Goal: Task Accomplishment & Management: Use online tool/utility

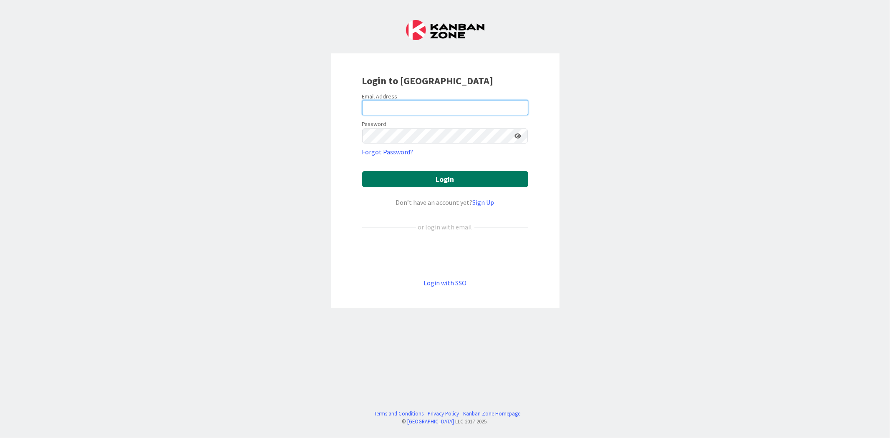
type input "[EMAIL_ADDRESS][DOMAIN_NAME]"
click at [417, 177] on button "Login" at bounding box center [445, 179] width 166 height 16
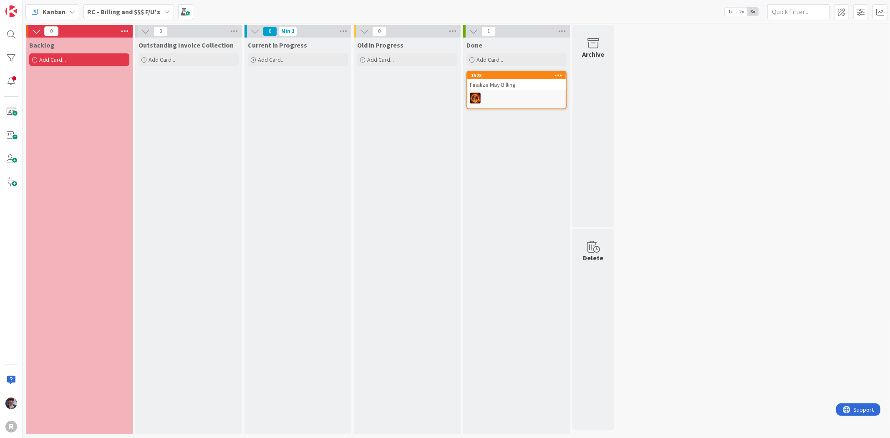
click at [70, 10] on icon at bounding box center [72, 11] width 7 height 7
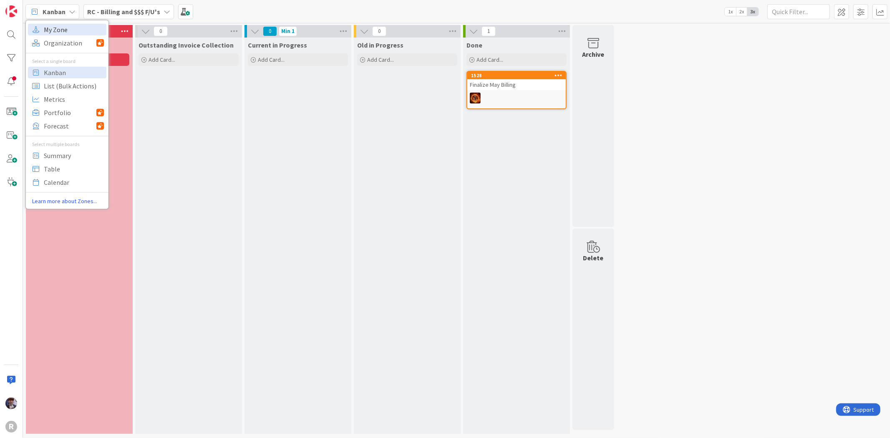
click at [60, 23] on span "My Zone" at bounding box center [74, 29] width 60 height 13
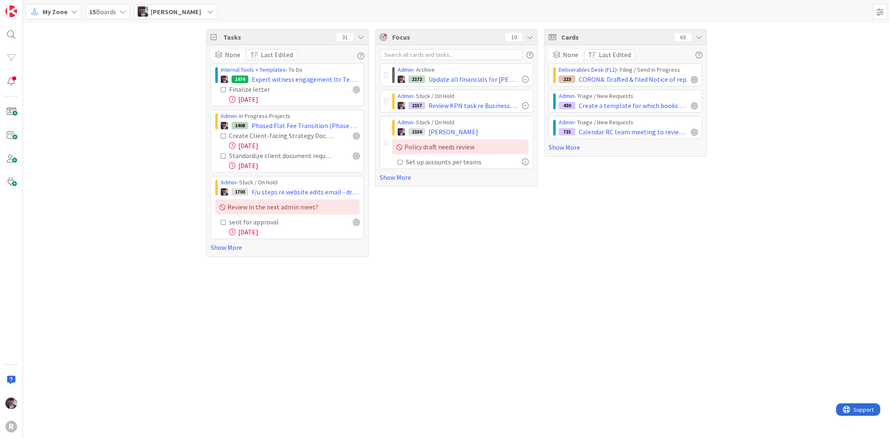
click at [139, 11] on img at bounding box center [143, 11] width 10 height 10
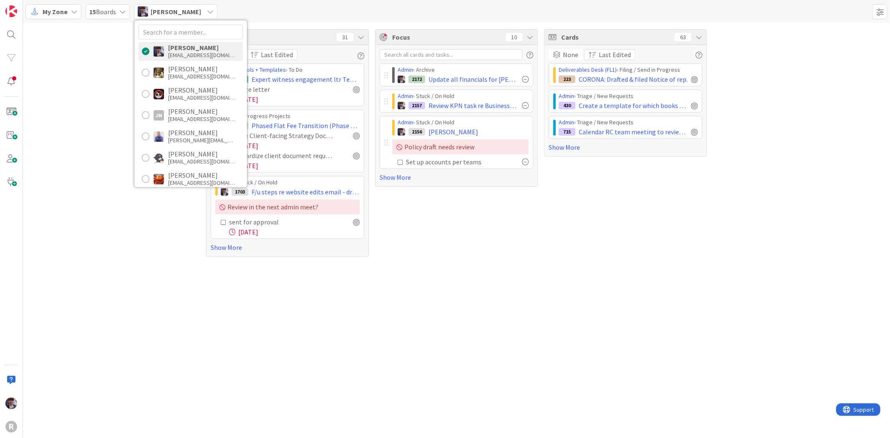
click at [63, 11] on span "My Zone" at bounding box center [55, 12] width 25 height 10
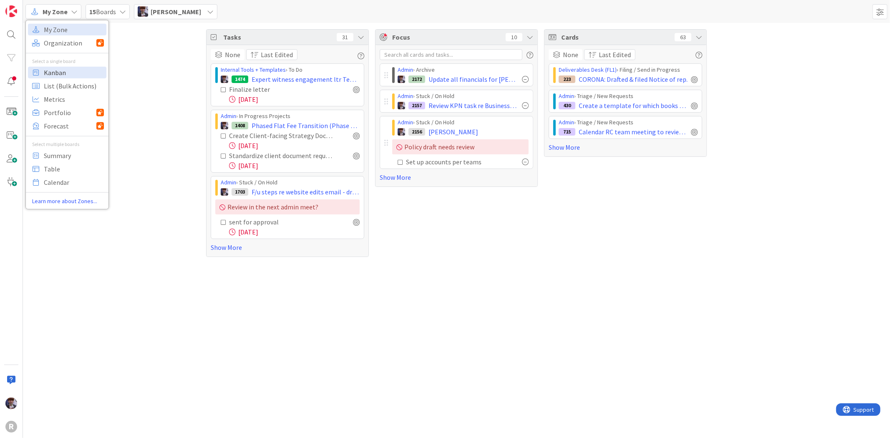
click at [68, 72] on span "Kanban" at bounding box center [74, 72] width 60 height 13
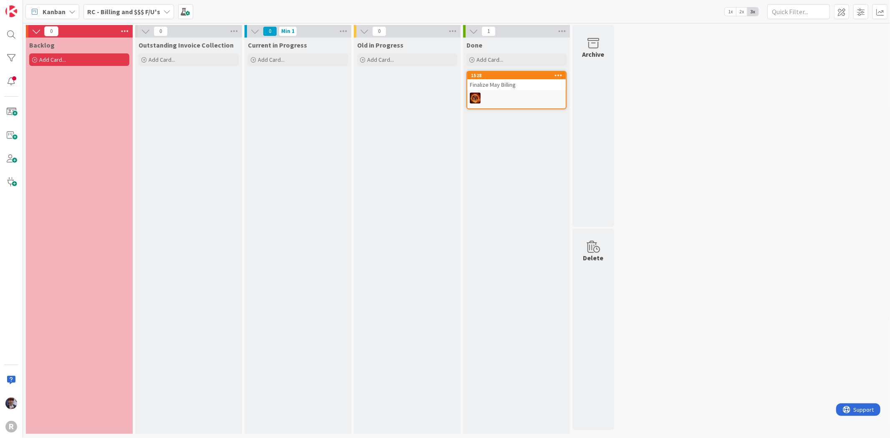
click at [151, 16] on div "RC - Billing and $$$ F/U's" at bounding box center [128, 11] width 91 height 15
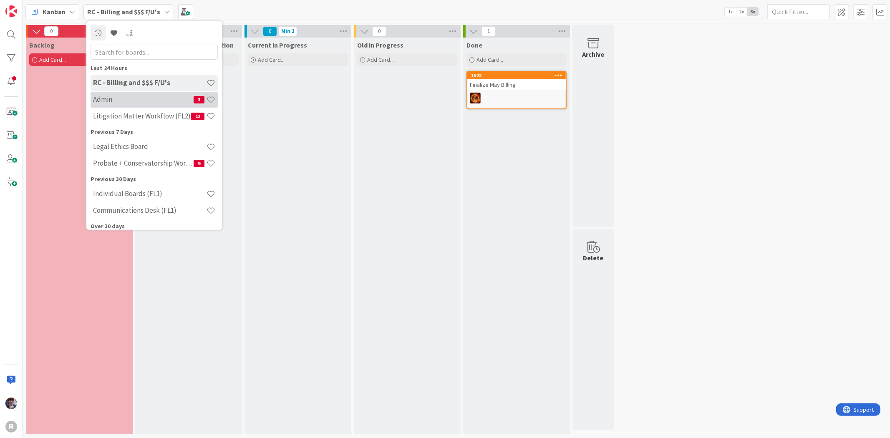
click at [139, 102] on h4 "Admin" at bounding box center [143, 99] width 101 height 8
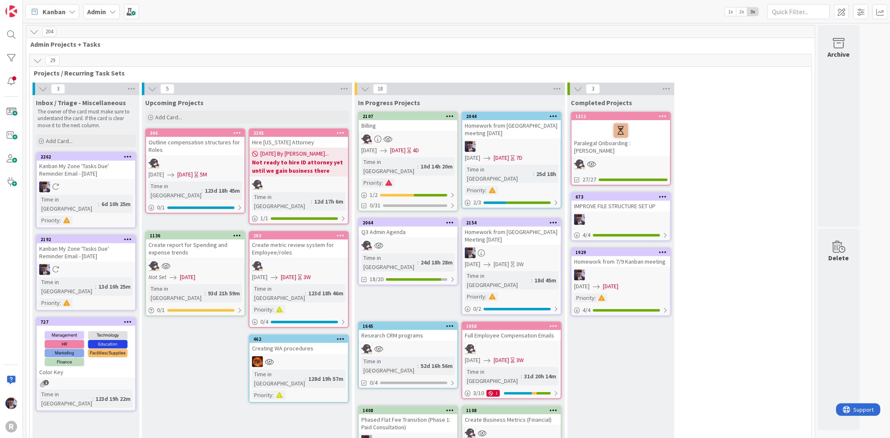
click at [41, 88] on icon at bounding box center [42, 88] width 9 height 9
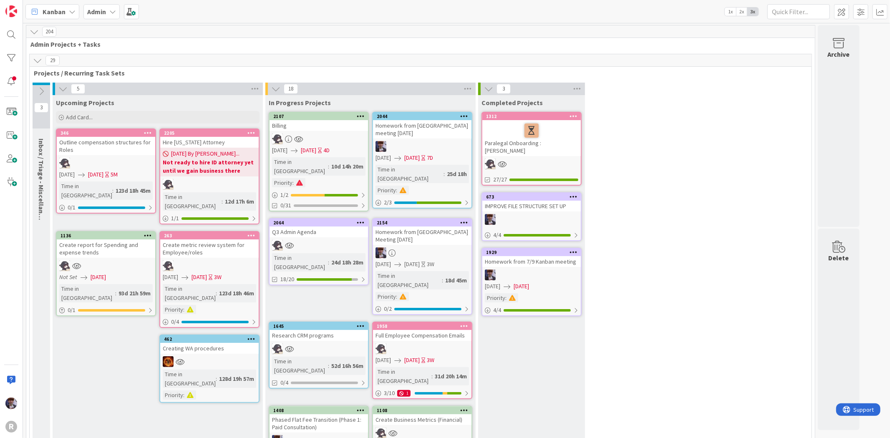
click at [38, 63] on icon at bounding box center [37, 60] width 9 height 9
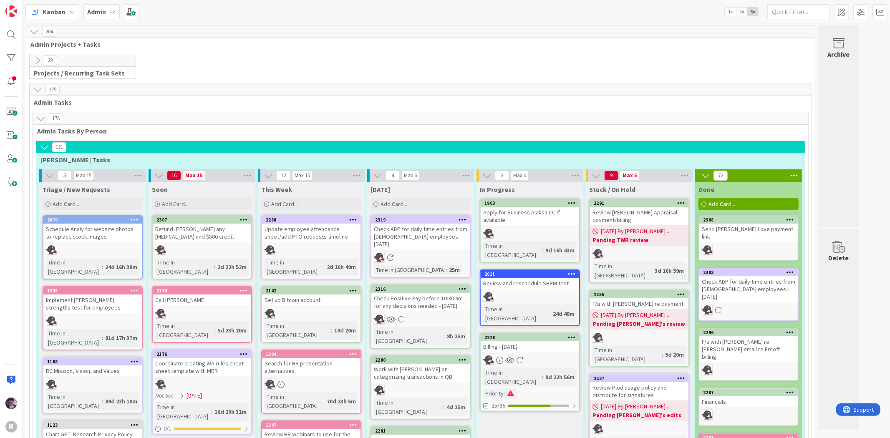
click at [38, 88] on icon at bounding box center [37, 89] width 9 height 9
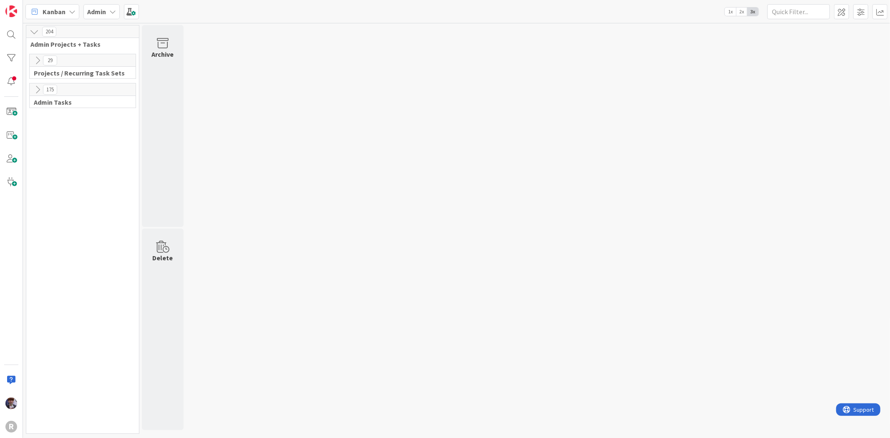
click at [38, 88] on icon at bounding box center [37, 89] width 9 height 9
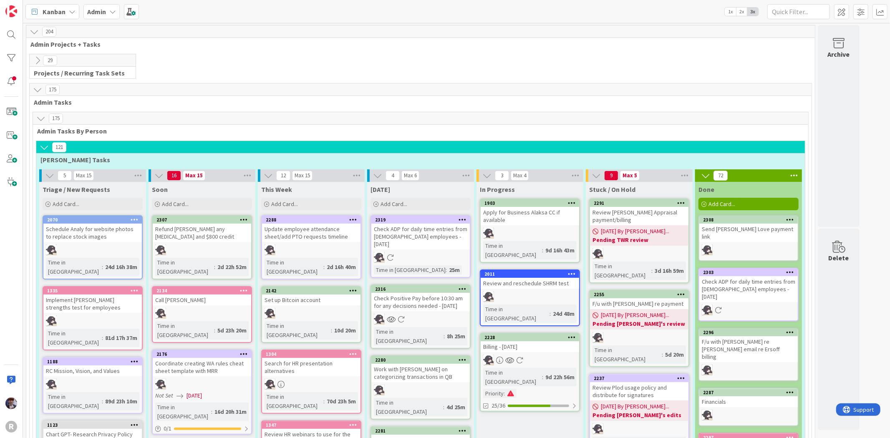
click at [46, 144] on icon at bounding box center [44, 147] width 9 height 9
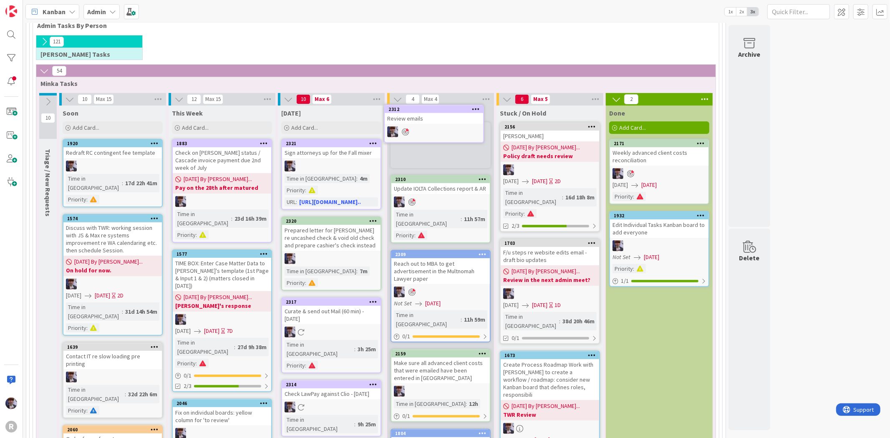
scroll to position [98, 0]
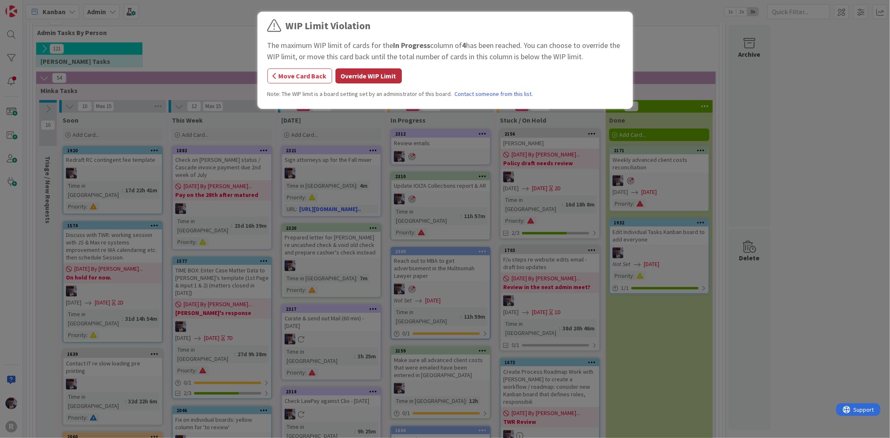
click at [385, 75] on button "Override WIP Limit" at bounding box center [368, 75] width 66 height 15
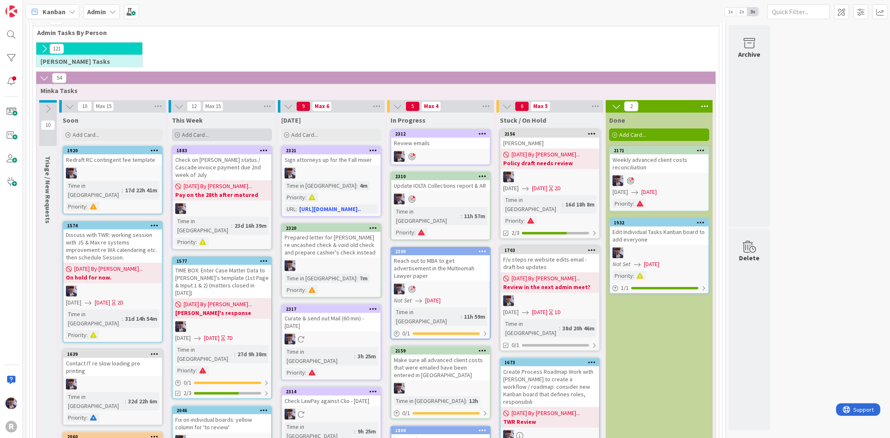
click at [208, 134] on span "Add Card..." at bounding box center [195, 135] width 27 height 8
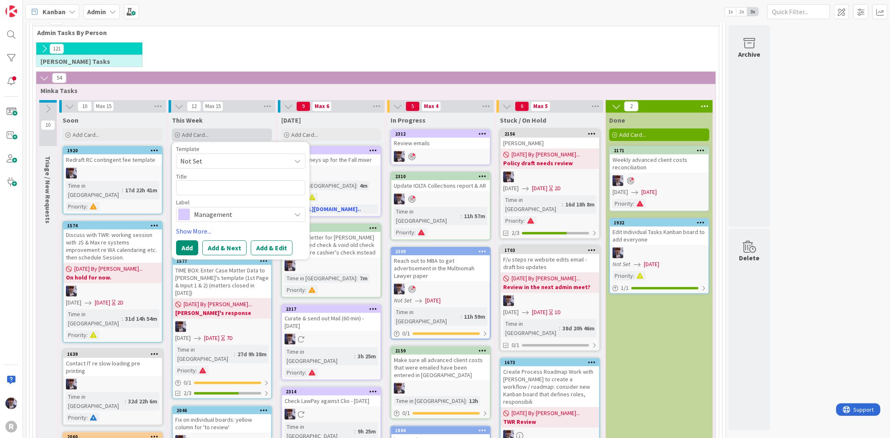
type textarea "x"
type textarea "A"
type textarea "x"
type textarea "At"
type textarea "x"
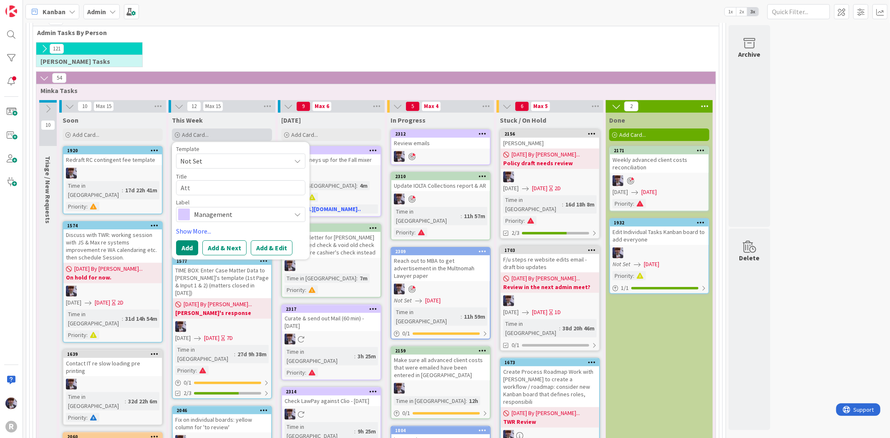
type textarea "Atte"
type textarea "x"
type textarea "Atten"
type textarea "x"
type textarea "Attend"
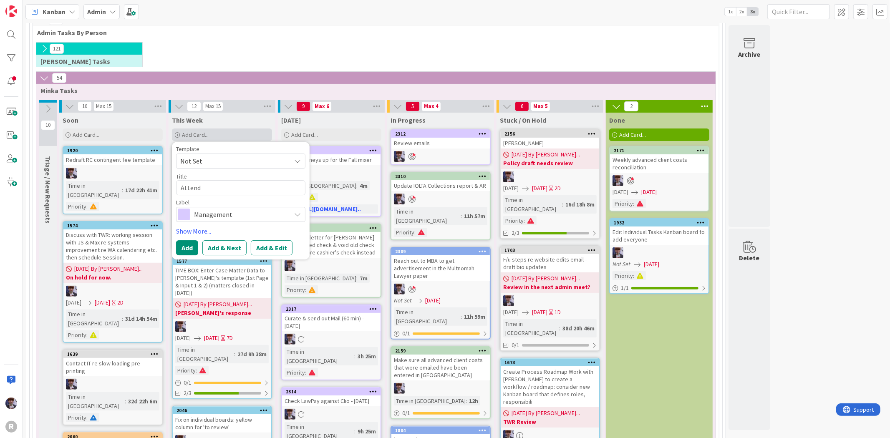
type textarea "x"
type textarea "Attendan"
type textarea "x"
type textarea "Attendanc"
type textarea "x"
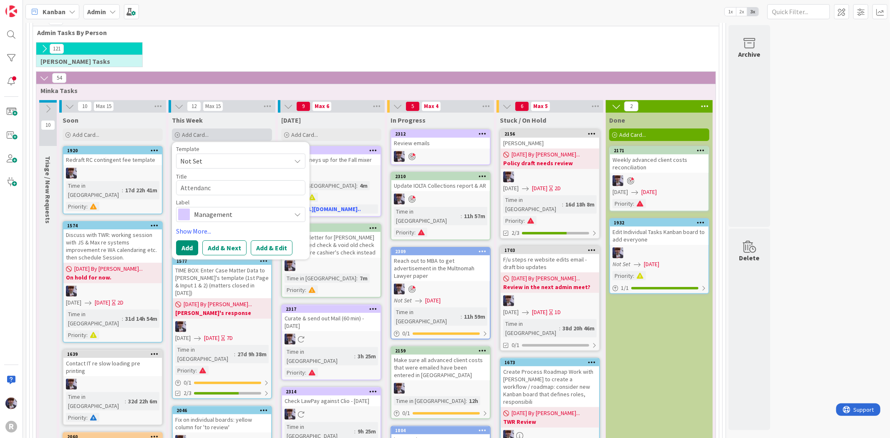
type textarea "Attendance"
type textarea "x"
type textarea "Attendance"
type textarea "x"
type textarea "Attendance R"
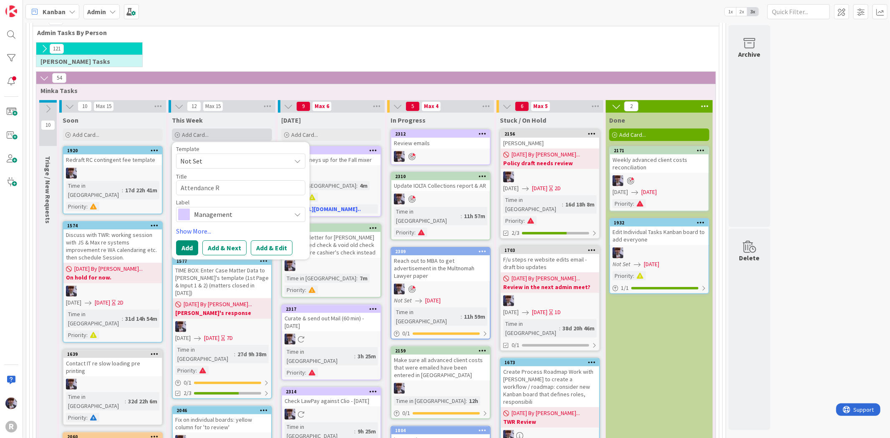
type textarea "x"
type textarea "Attendance Re"
type textarea "x"
type textarea "Attendance Rep"
type textarea "x"
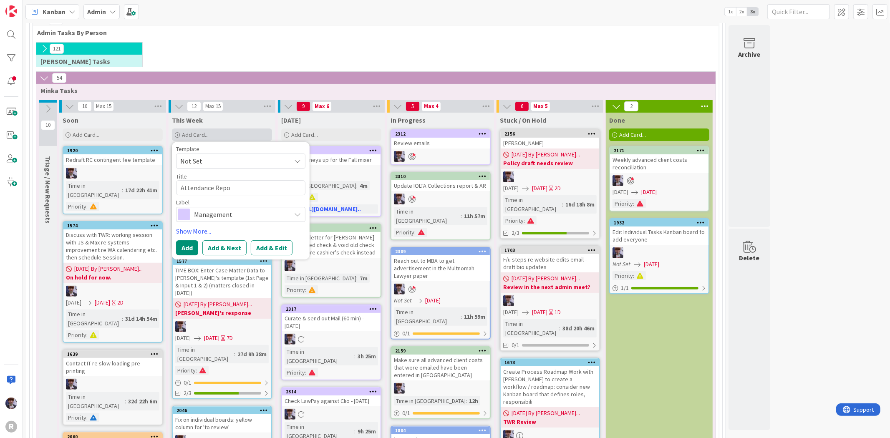
type textarea "Attendance Repor"
type textarea "x"
type textarea "Attendance Report"
click at [201, 229] on link "Show More..." at bounding box center [240, 231] width 129 height 10
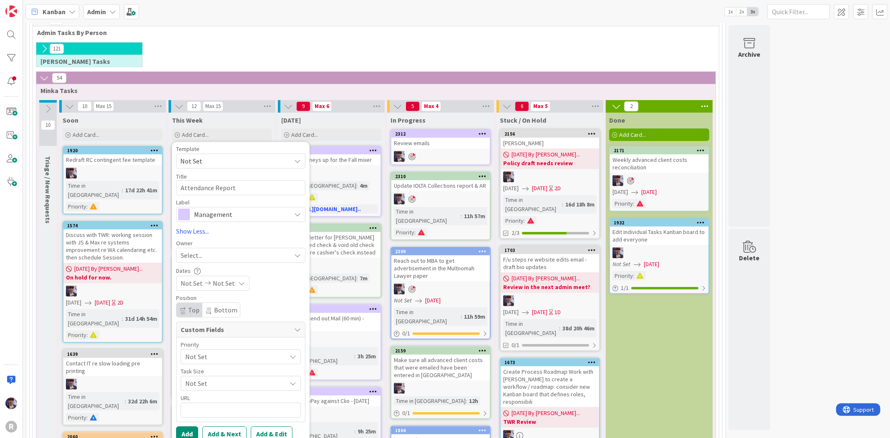
click at [215, 221] on div "Management" at bounding box center [240, 214] width 129 height 15
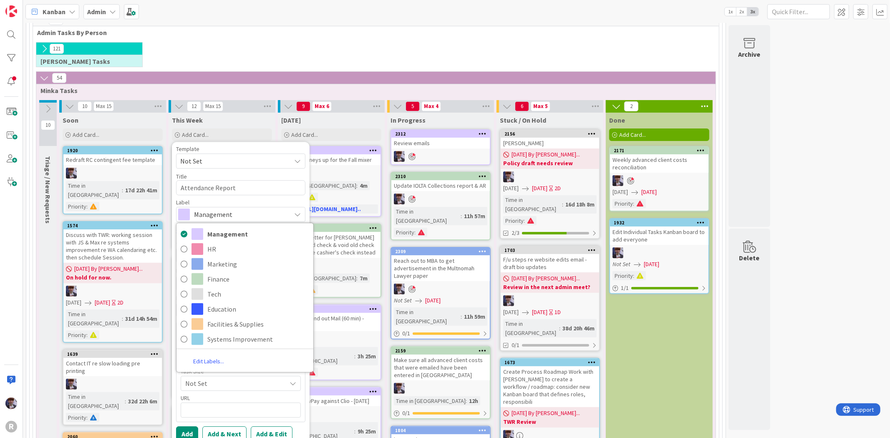
click at [203, 214] on span "Management" at bounding box center [240, 215] width 93 height 12
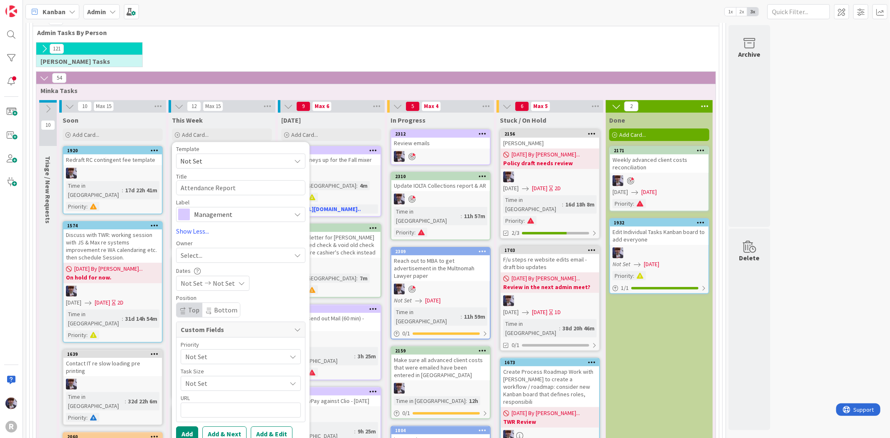
click at [213, 255] on div "Select..." at bounding box center [236, 255] width 110 height 10
click at [222, 319] on span "[PERSON_NAME]" at bounding box center [228, 325] width 40 height 13
click at [212, 355] on span "Not Set" at bounding box center [233, 357] width 97 height 12
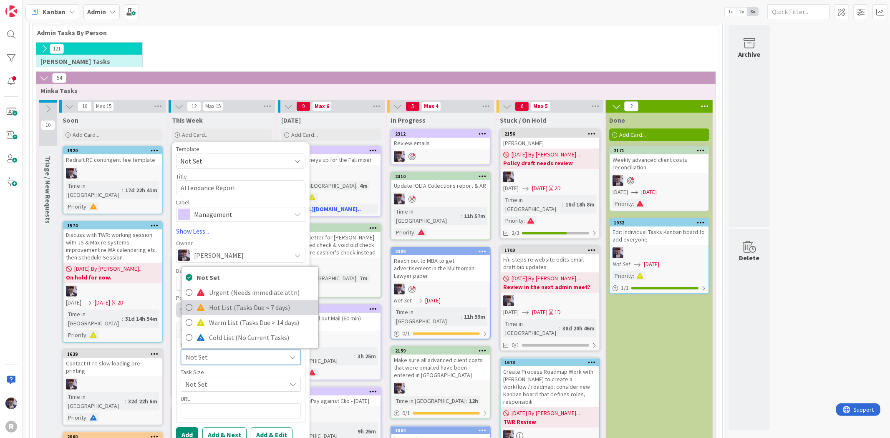
click at [222, 305] on span "Hot List (Tasks Due < 7 days)" at bounding box center [261, 308] width 105 height 13
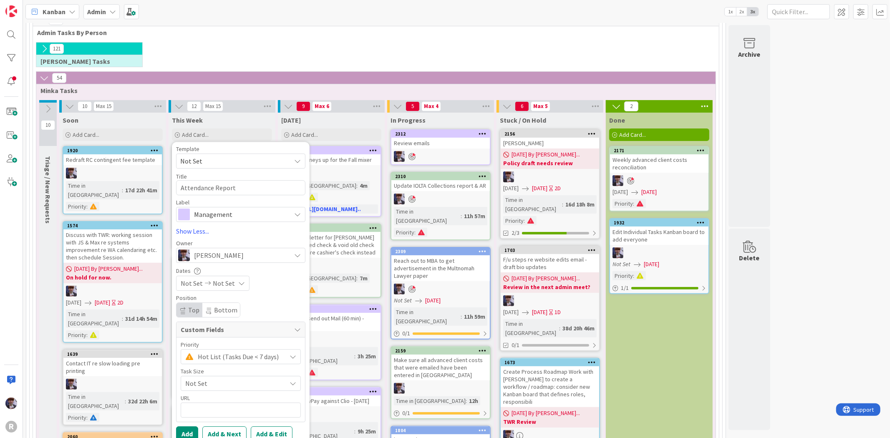
scroll to position [191, 0]
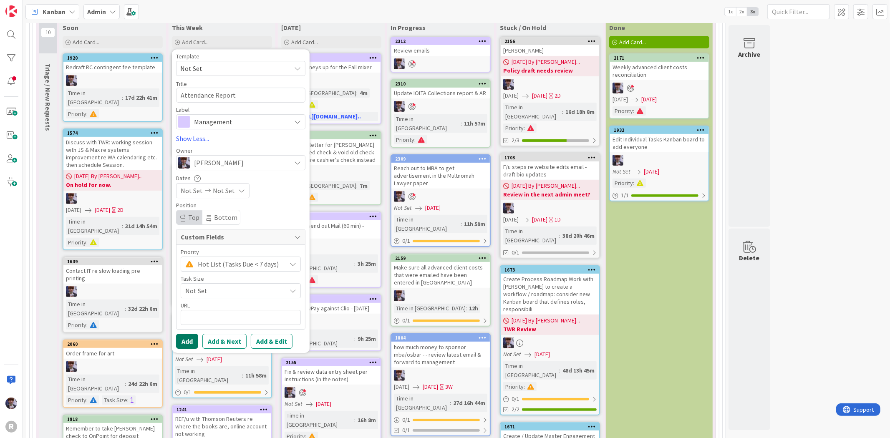
click at [187, 343] on button "Add" at bounding box center [187, 341] width 22 height 15
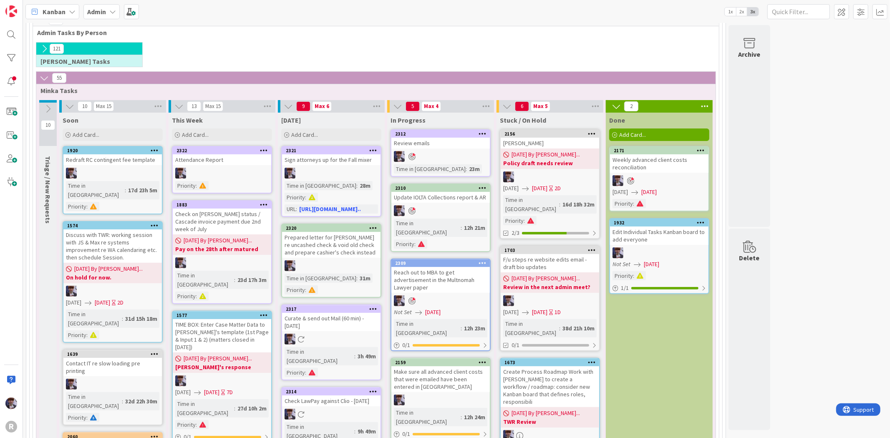
scroll to position [52, 0]
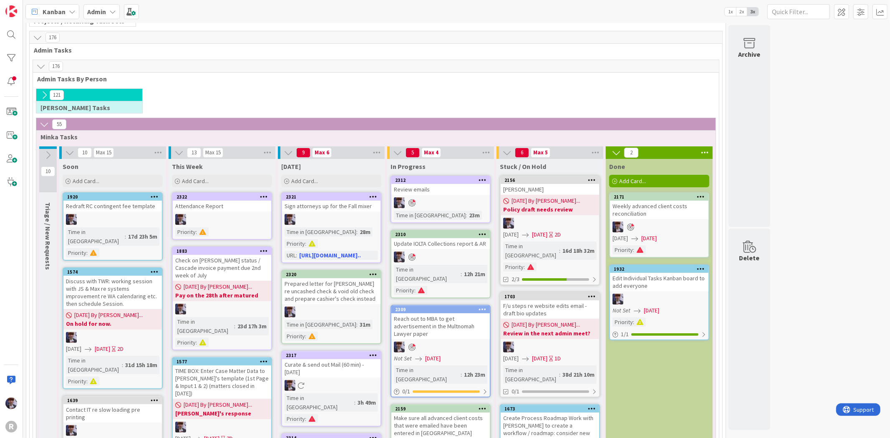
click at [554, 219] on div at bounding box center [549, 223] width 98 height 11
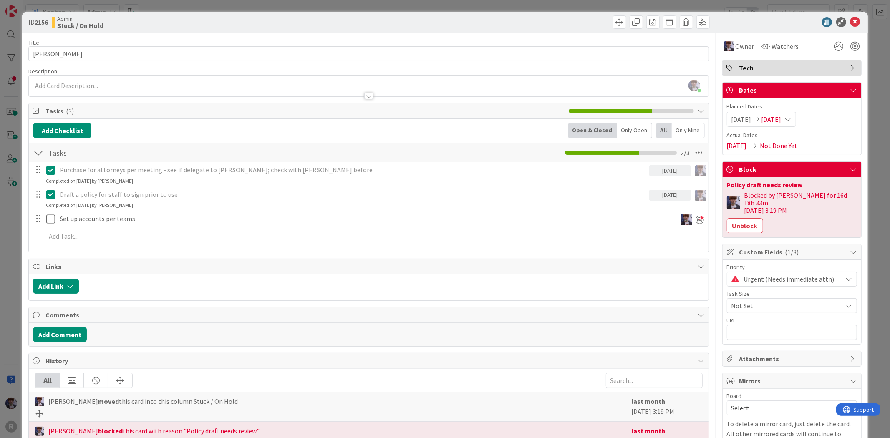
click at [20, 203] on div "ID 2156 Admin Stuck / On Hold Title 6 / 128 [PERSON_NAME] Description [PERSON_N…" at bounding box center [445, 219] width 890 height 438
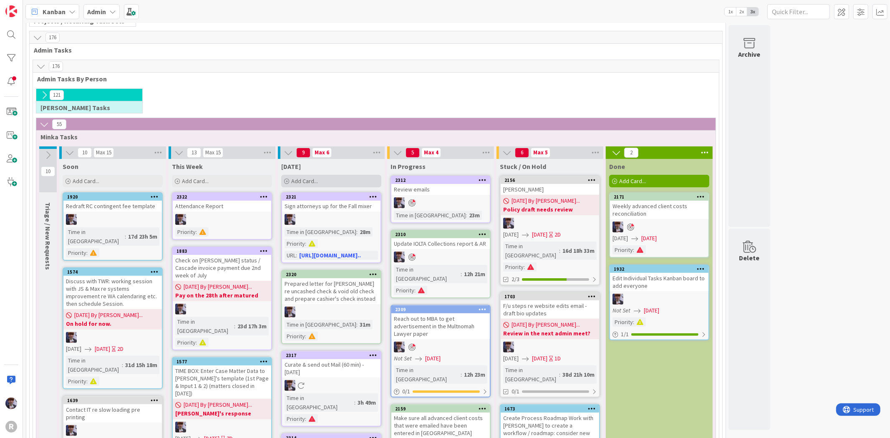
click at [325, 176] on div "Add Card..." at bounding box center [331, 181] width 100 height 13
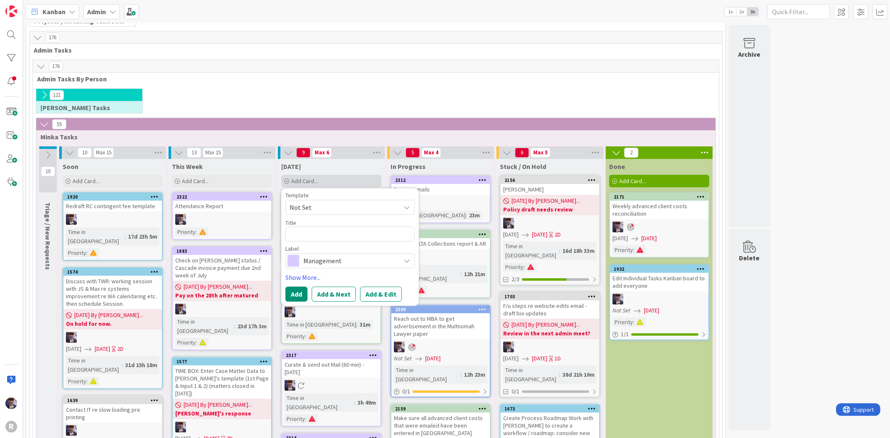
type textarea "x"
type textarea "S"
type textarea "x"
type textarea "Se"
type textarea "x"
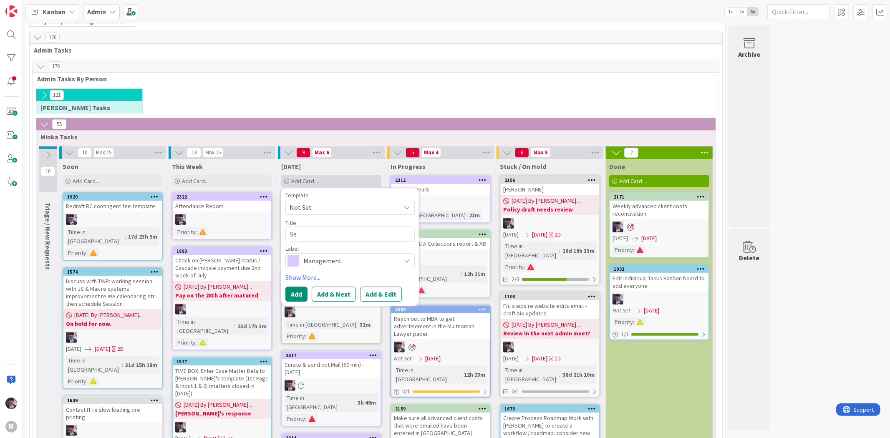
type textarea "Sep"
type textarea "x"
type textarea "Sepa"
type textarea "x"
type textarea "Separ"
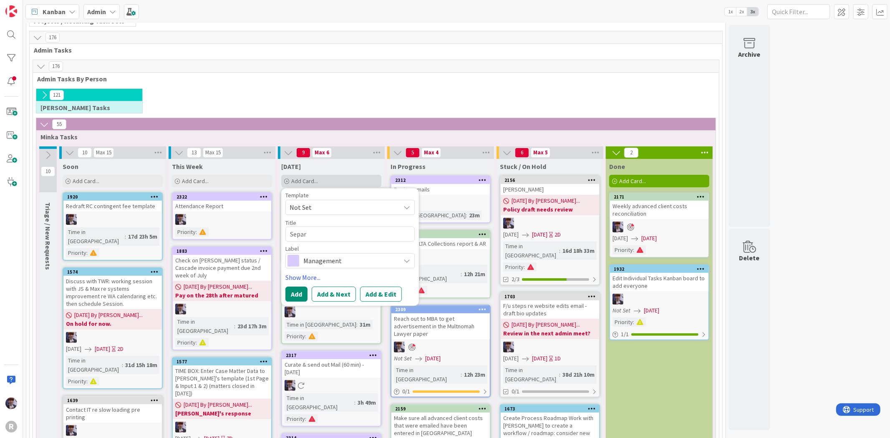
type textarea "x"
type textarea "Separa"
type textarea "x"
type textarea "Separat"
type textarea "x"
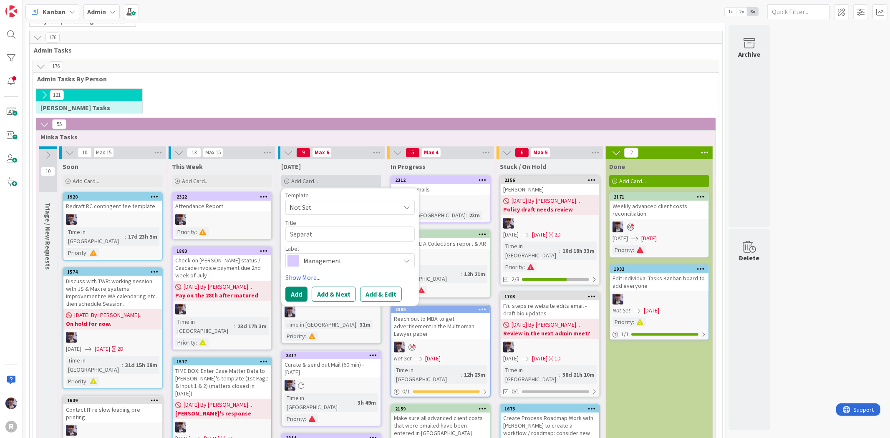
type textarea "Separate"
type textarea "x"
type textarea "Separate"
type textarea "x"
type textarea "Separate ch"
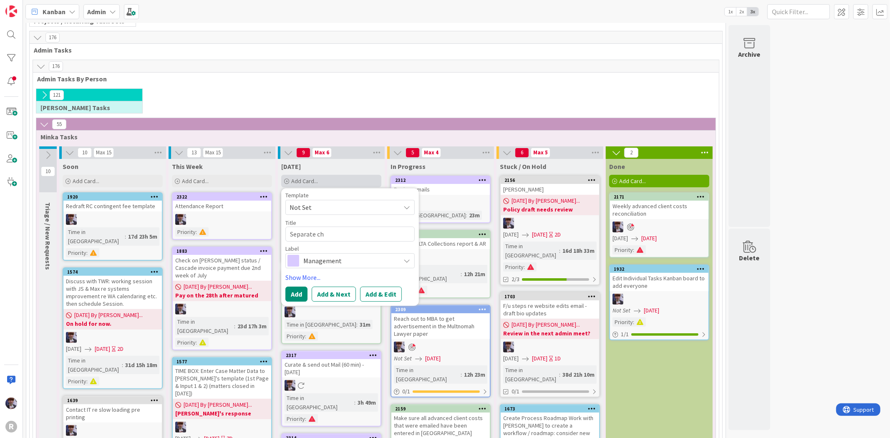
type textarea "x"
type textarea "Separate che"
type textarea "x"
type textarea "Separate check"
type textarea "x"
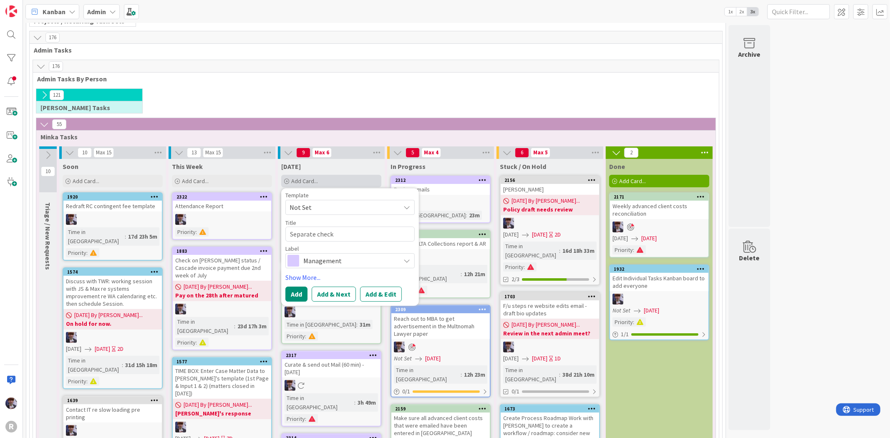
type textarea "Separate checks"
type textarea "x"
type textarea "Separate checks"
type textarea "x"
type textarea "Separate checks"
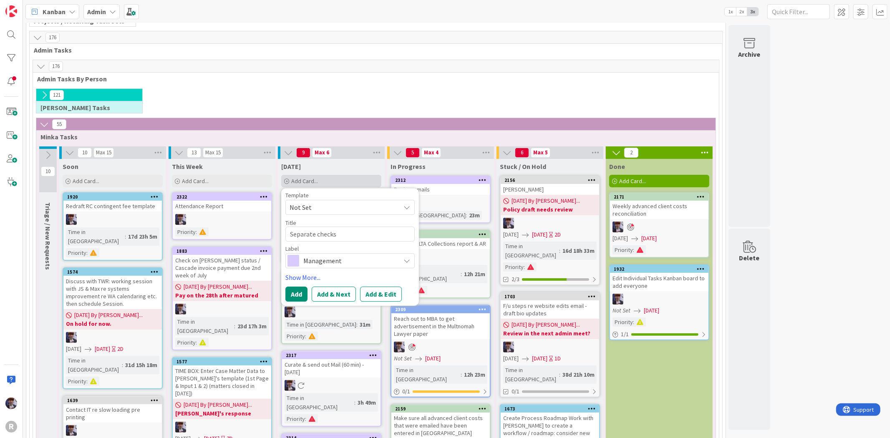
type textarea "x"
type textarea "Separate check"
type textarea "x"
type textarea "Separate chec"
type textarea "x"
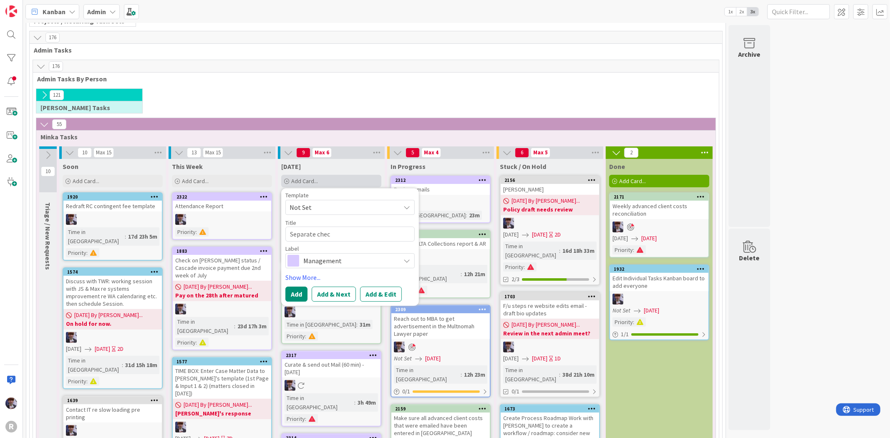
type textarea "Separate che"
type textarea "x"
type textarea "Separate ch"
type textarea "x"
type textarea "Separate c"
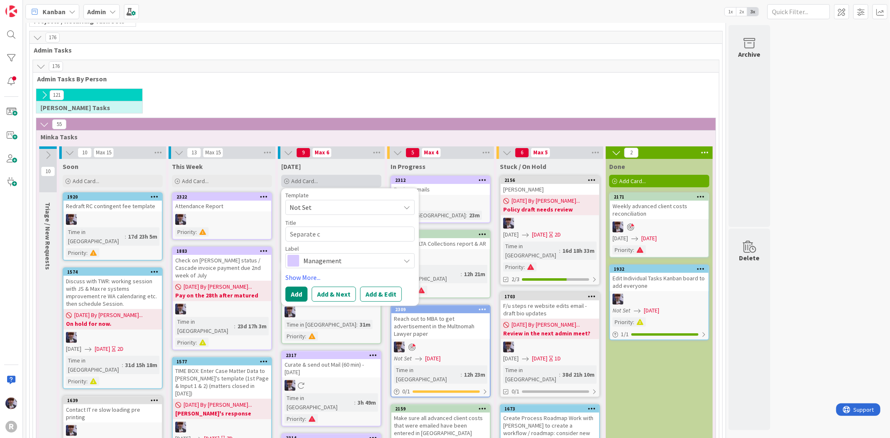
type textarea "x"
type textarea "Separate"
type textarea "x"
type textarea "Separate"
type textarea "x"
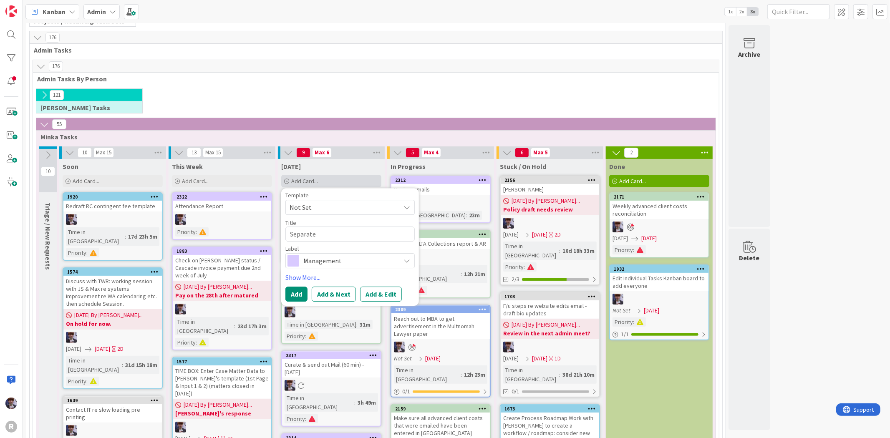
type textarea "Separat"
type textarea "x"
type textarea "Separa"
type textarea "x"
type textarea "Sepa"
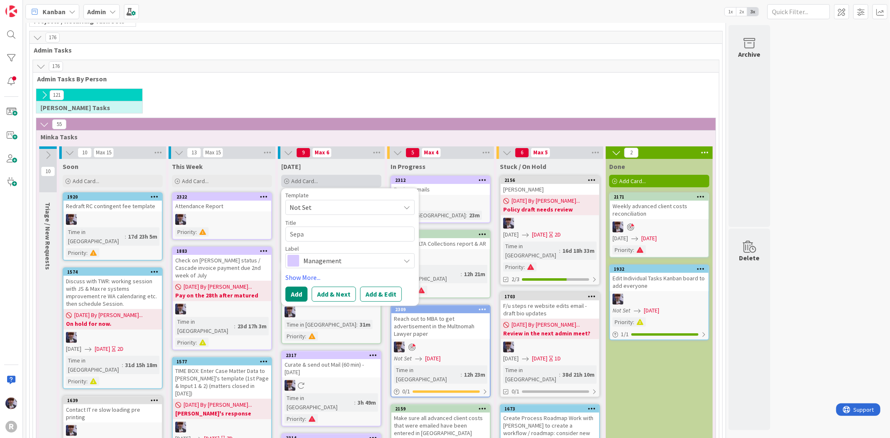
type textarea "x"
type textarea "Sep"
type textarea "x"
type textarea "Se"
type textarea "x"
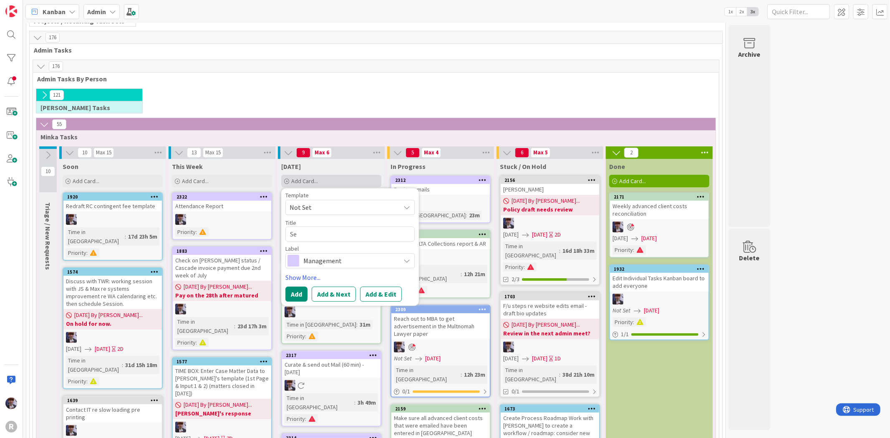
type textarea "S"
type textarea "x"
type textarea "S"
type textarea "x"
type textarea "Sav"
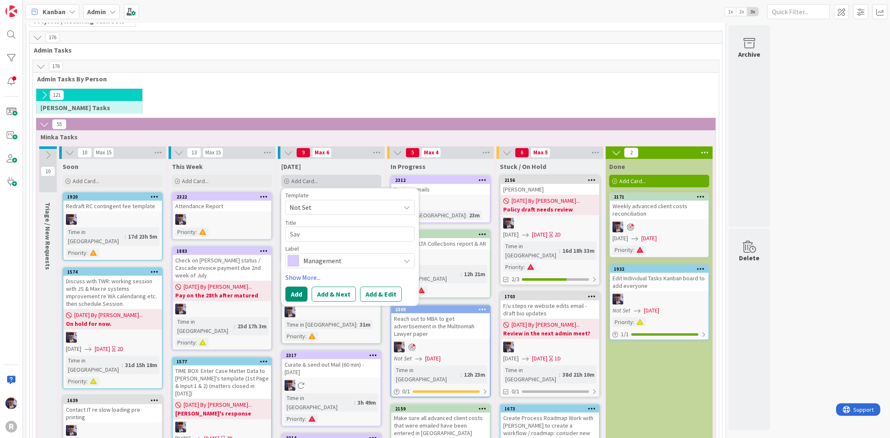
type textarea "x"
type textarea "Save"
type textarea "x"
type textarea "Save"
type textarea "x"
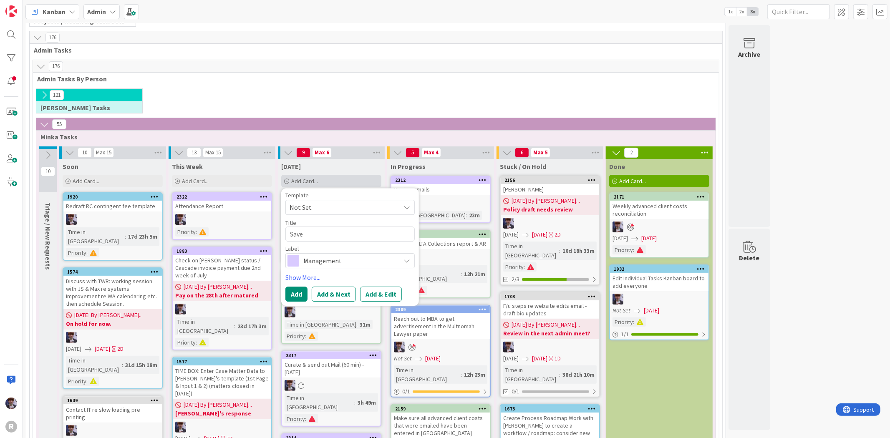
type textarea "Save"
type textarea "x"
type textarea "Sav"
type textarea "x"
type textarea "Sa"
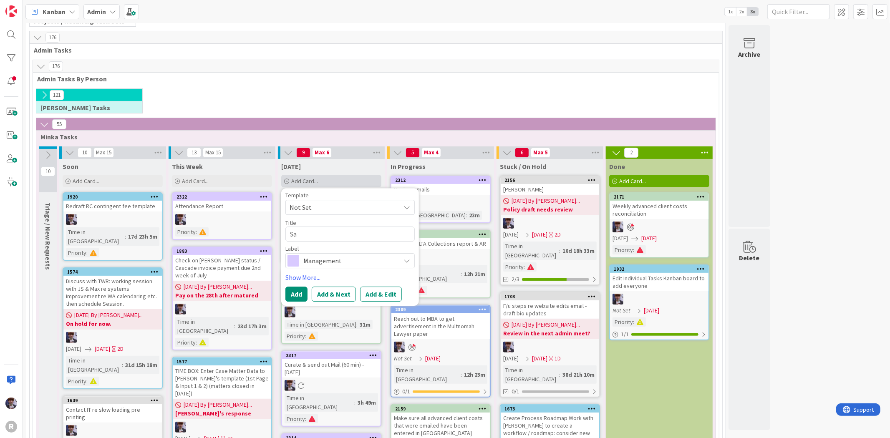
type textarea "x"
type textarea "S"
type textarea "x"
type textarea "I"
type textarea "x"
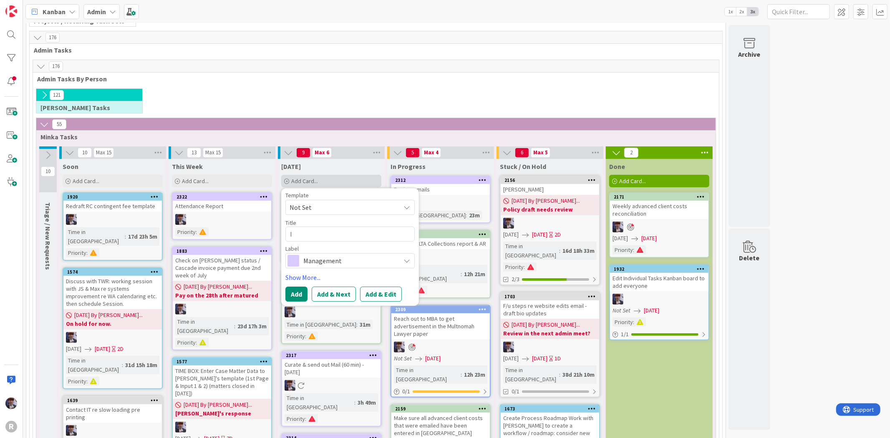
type textarea "In"
type textarea "x"
type textarea "Inc"
type textarea "x"
type textarea "Inco"
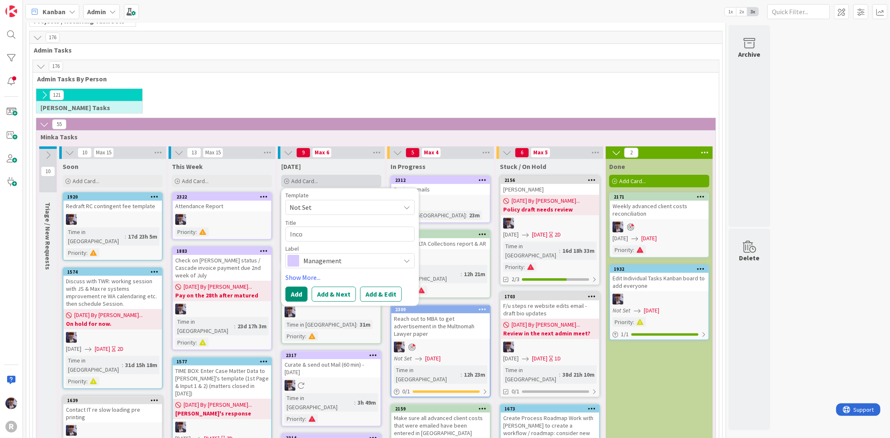
type textarea "x"
type textarea "Incom"
type textarea "x"
type textarea "Incomi"
type textarea "x"
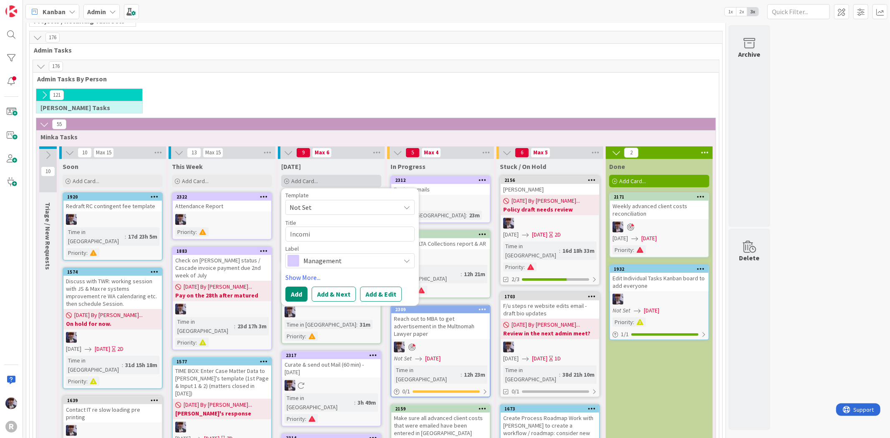
type textarea "Incomin"
type textarea "x"
type textarea "Incoming"
type textarea "x"
type textarea "Incoming"
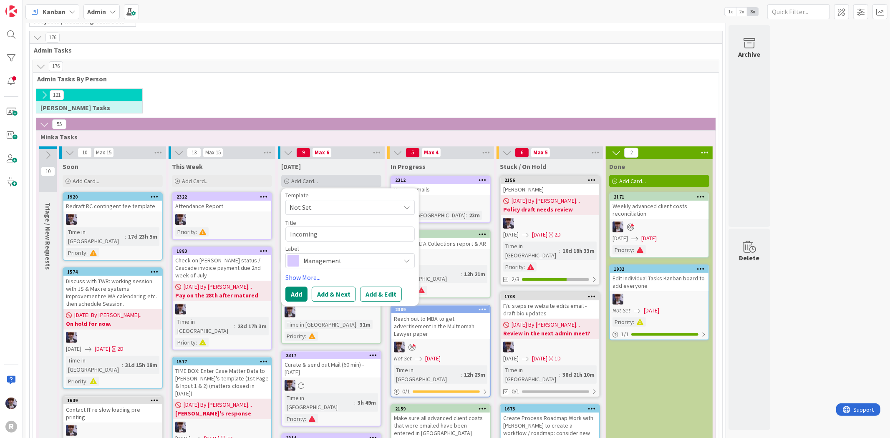
type textarea "x"
type textarea "Incoming c"
type textarea "x"
type textarea "Incoming ch"
type textarea "x"
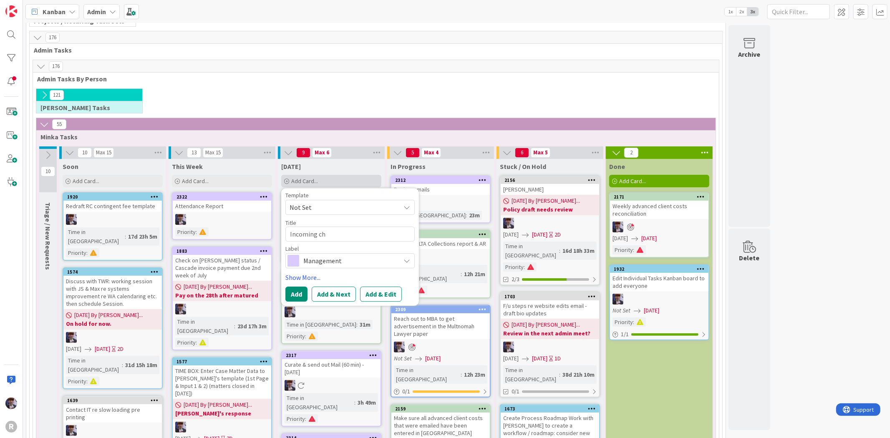
type textarea "Incoming che"
type textarea "x"
type textarea "Incoming chec"
type textarea "x"
type textarea "Incoming check"
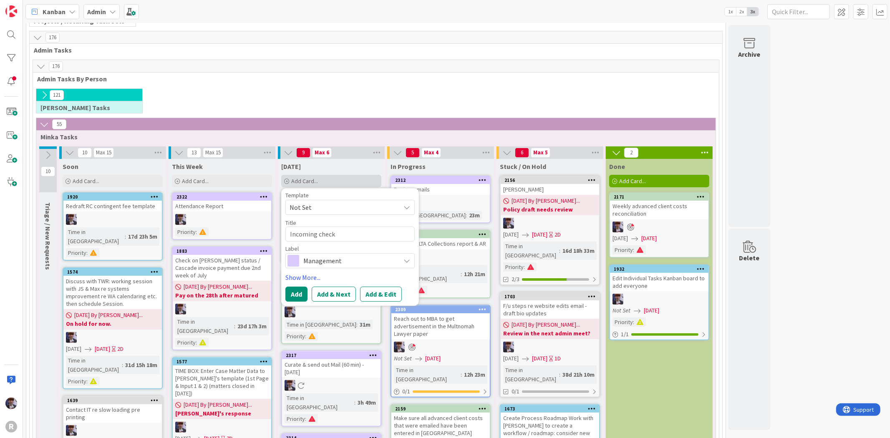
type textarea "x"
type textarea "Incoming checks"
type textarea "x"
type textarea "Incoming checks"
type textarea "x"
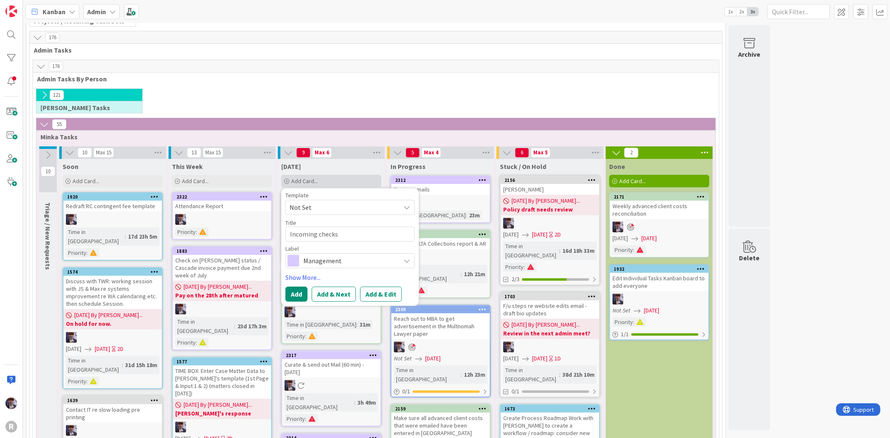
type textarea "Incoming checks i"
type textarea "x"
type textarea "Incoming checks in"
type textarea "x"
type textarea "Incoming checks int"
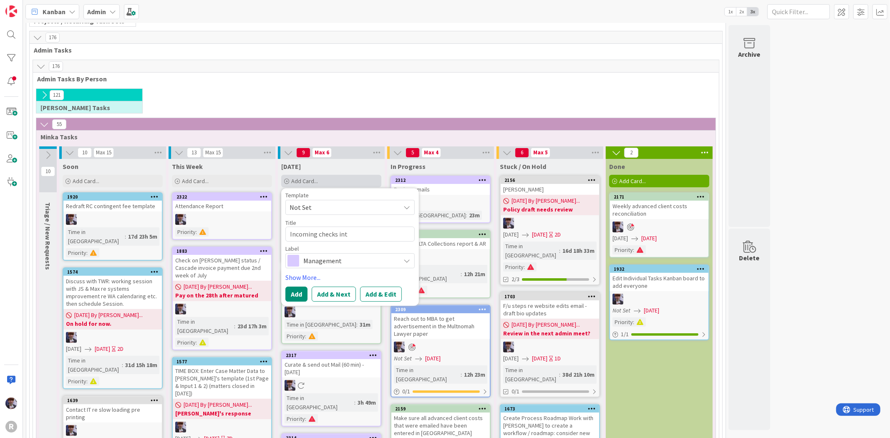
type textarea "x"
type textarea "Incoming checks into"
type textarea "x"
type textarea "Incoming checks into"
type textarea "x"
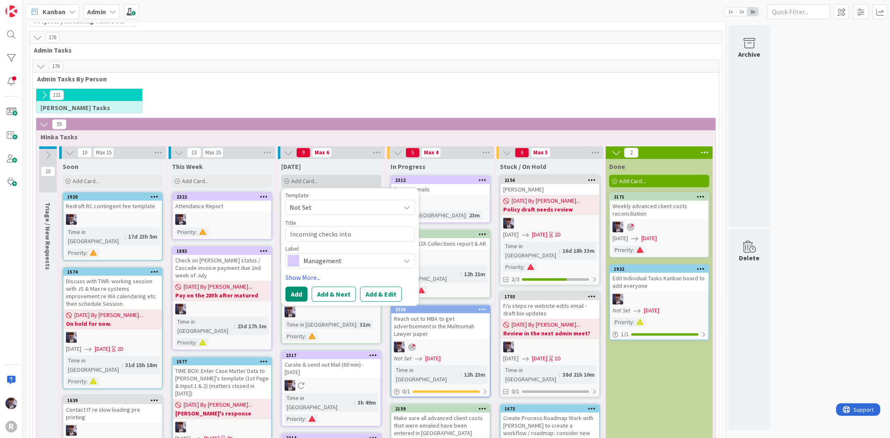
type textarea "Incoming checks into 2"
type textarea "x"
type textarea "Incoming checks into 2"
type textarea "x"
type textarea "Incoming checks into 2 s"
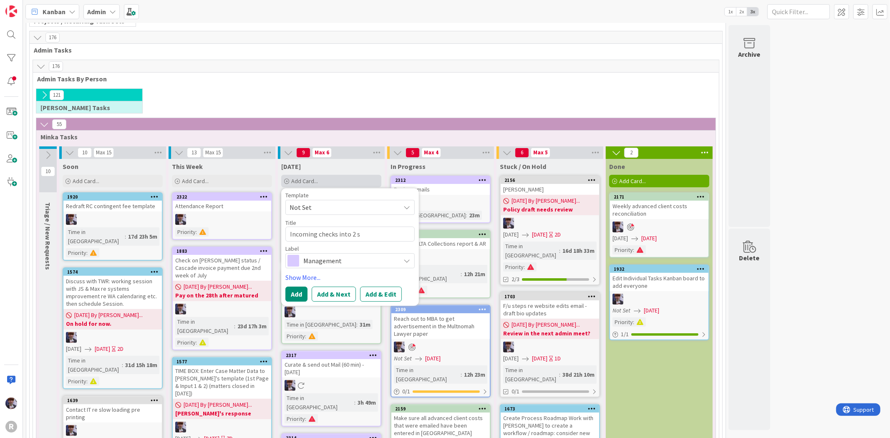
type textarea "x"
type textarea "Incoming checks into 2 se"
type textarea "x"
type textarea "Incoming checks into [DATE]"
type textarea "x"
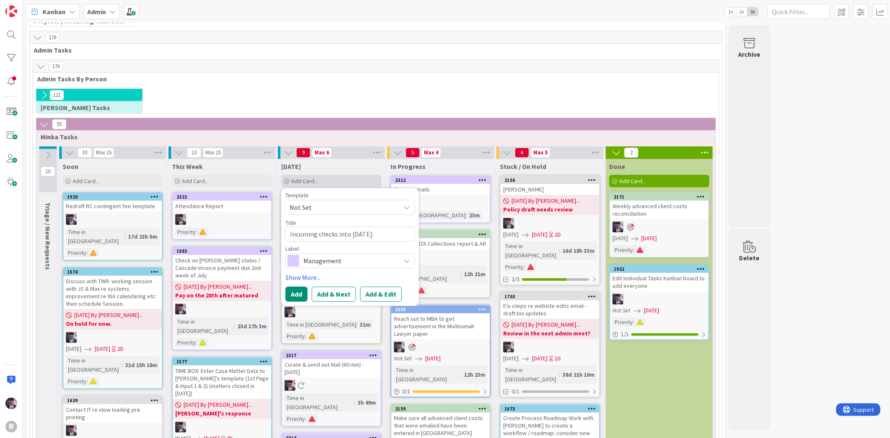
type textarea "Incoming checks into 2 sepa"
type textarea "x"
type textarea "Incoming checks into 2 separ"
type textarea "x"
type textarea "Incoming checks into 2 separat"
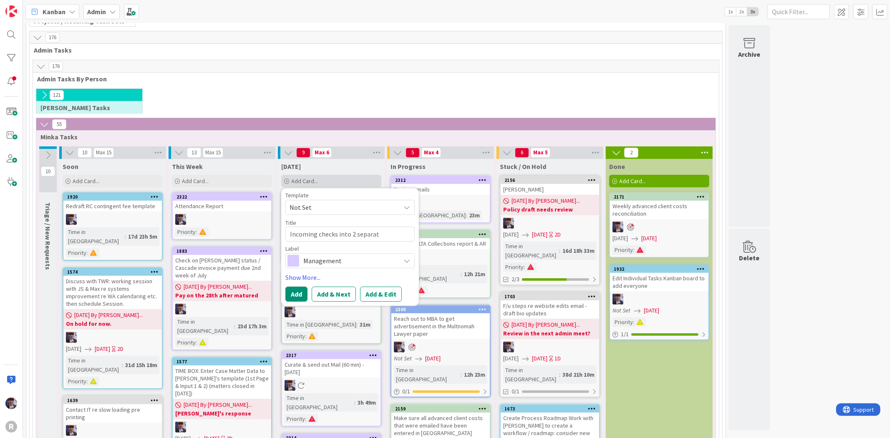
type textarea "x"
type textarea "Incoming checks into 2 separate"
type textarea "x"
type textarea "Incoming checks into 2 separate"
type textarea "x"
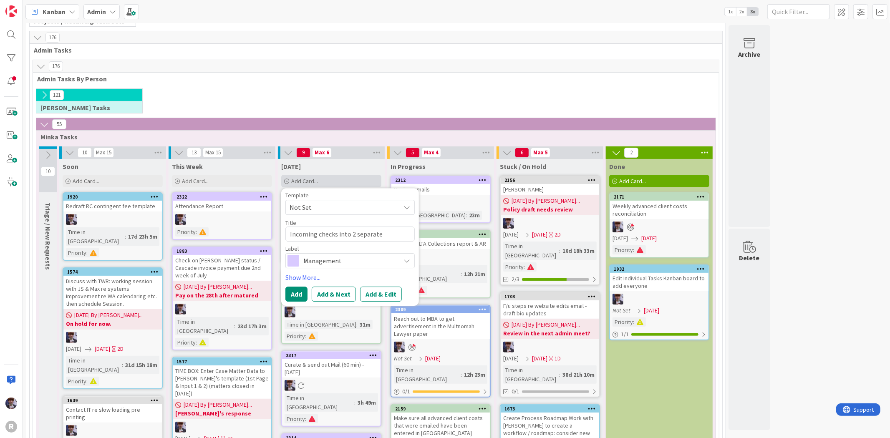
type textarea "Incoming checks into 2 separate f"
type textarea "x"
type textarea "Incoming checks into 2 separate fo"
type textarea "x"
type textarea "Incoming checks into 2 separate fol"
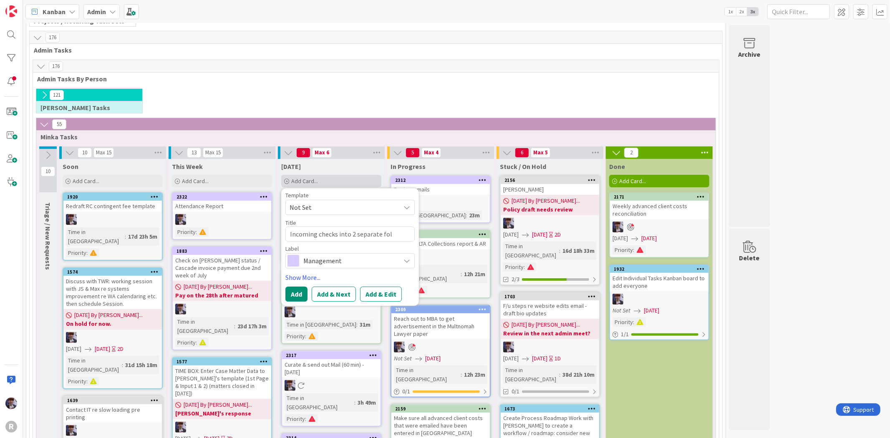
type textarea "x"
type textarea "Incoming checks into 2 separate fold"
type textarea "x"
type textarea "Incoming checks into 2 separate folde"
type textarea "x"
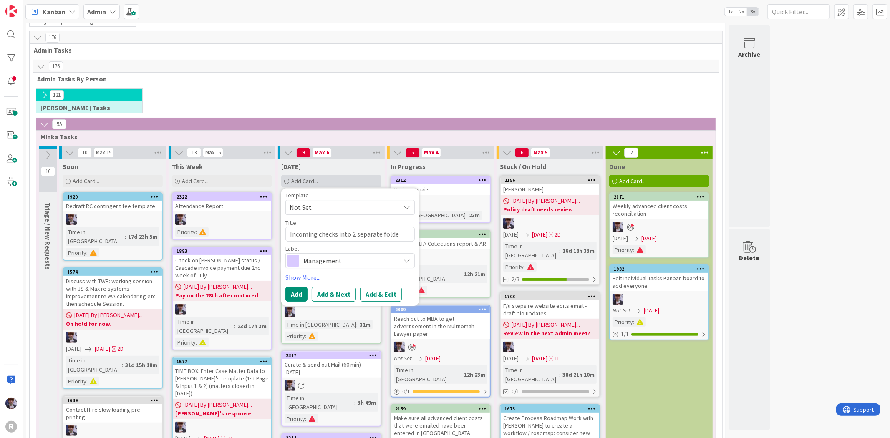
type textarea "Incoming checks into 2 separate folder"
type textarea "x"
type textarea "Incoming checks into 2 separate folders"
type textarea "x"
type textarea "Incoming checks into 2 separate folders"
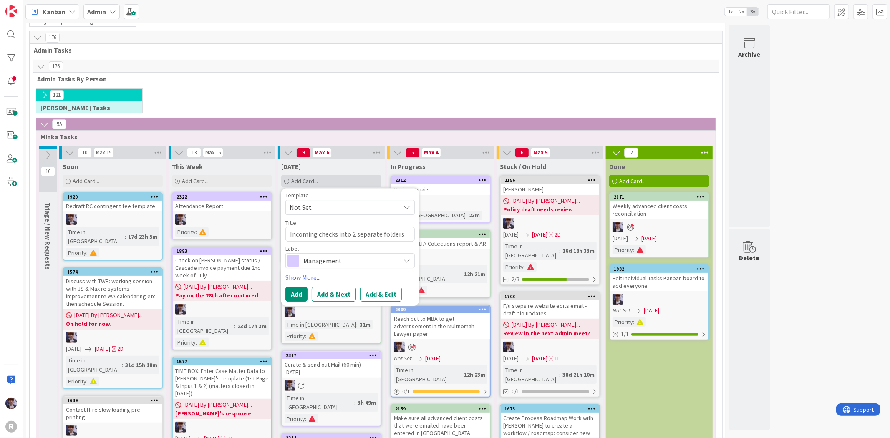
type textarea "x"
type textarea "Incoming checks into 2 separate folders p"
type textarea "x"
type textarea "Incoming checks into 2 separate folders pe"
type textarea "x"
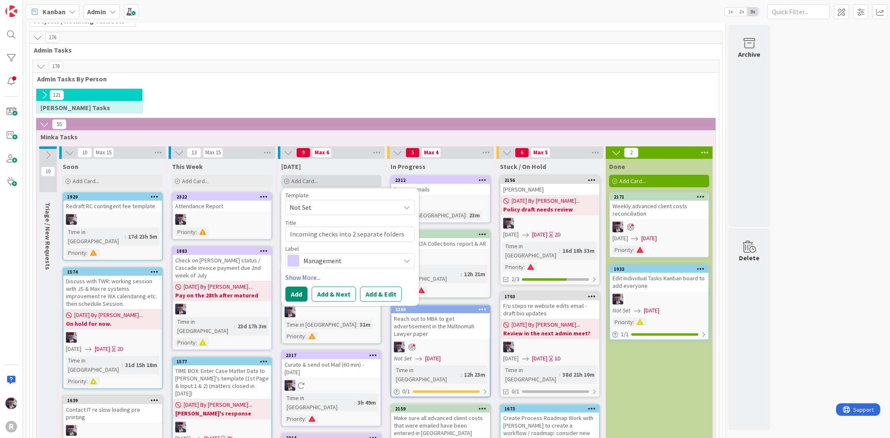
type textarea "Incoming checks into 2 separate folders per"
type textarea "x"
type textarea "Incoming checks into 2 separate folders per"
type textarea "x"
type textarea "Incoming checks into 2 separate folders per a"
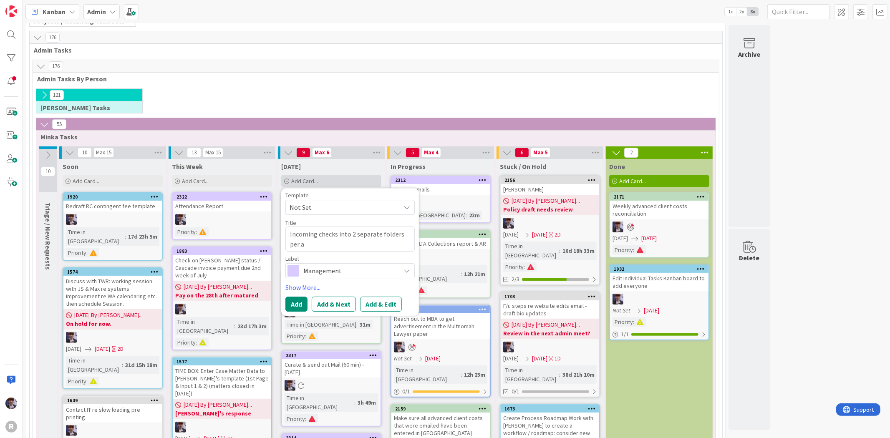
type textarea "x"
type textarea "Incoming checks into 2 separate folders per ac"
type textarea "x"
type textarea "Incoming checks into 2 separate folders per acc"
type textarea "x"
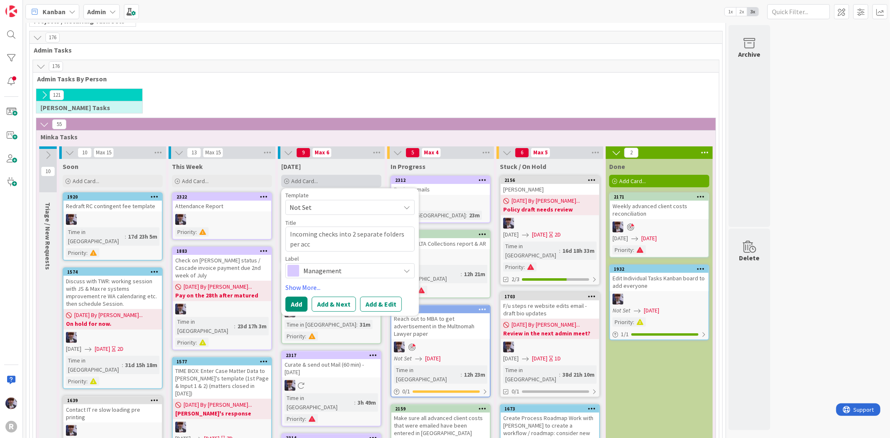
type textarea "Incoming checks into 2 separate folders per acco"
type textarea "x"
type textarea "Incoming checks into 2 separate folders per accou"
type textarea "x"
click at [326, 269] on span "Management" at bounding box center [349, 271] width 93 height 12
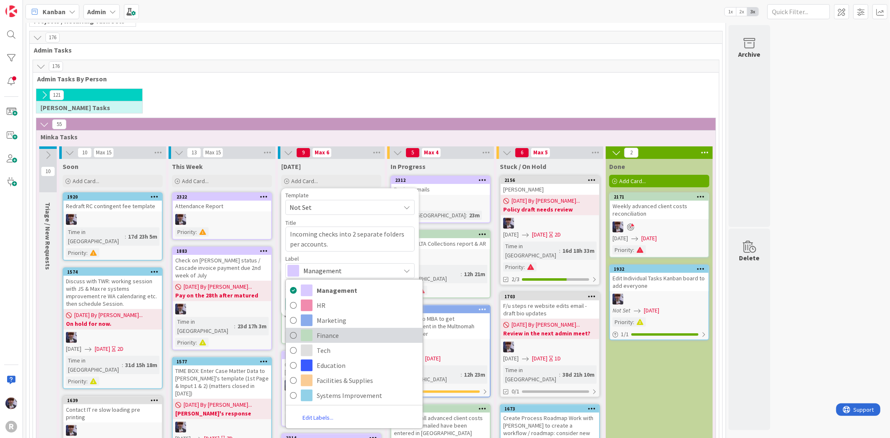
click at [334, 337] on span "Finance" at bounding box center [368, 335] width 102 height 13
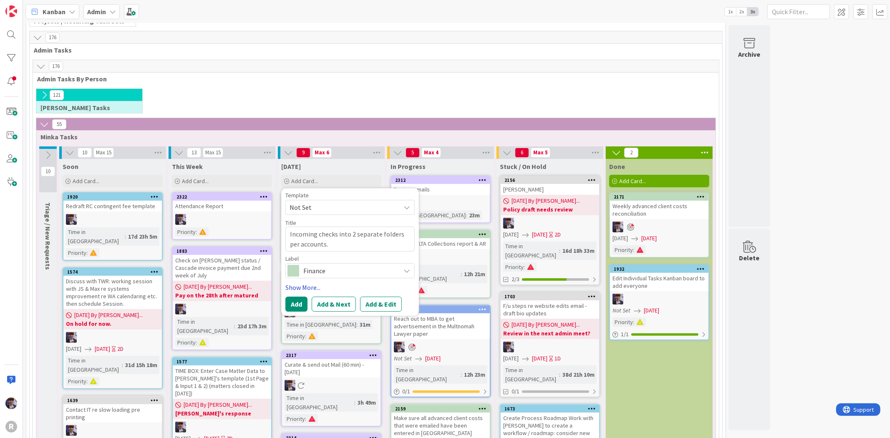
click at [297, 287] on link "Show More..." at bounding box center [349, 287] width 129 height 10
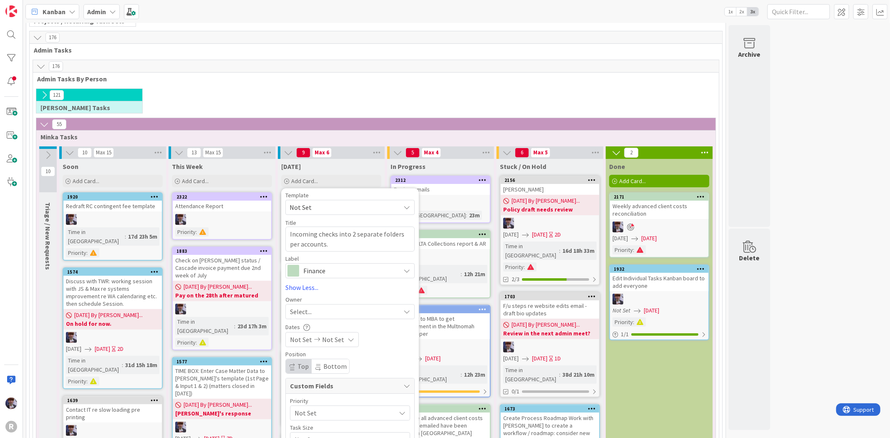
click at [330, 312] on div "Select..." at bounding box center [345, 312] width 110 height 10
click at [320, 386] on span "[PERSON_NAME]" at bounding box center [337, 381] width 40 height 13
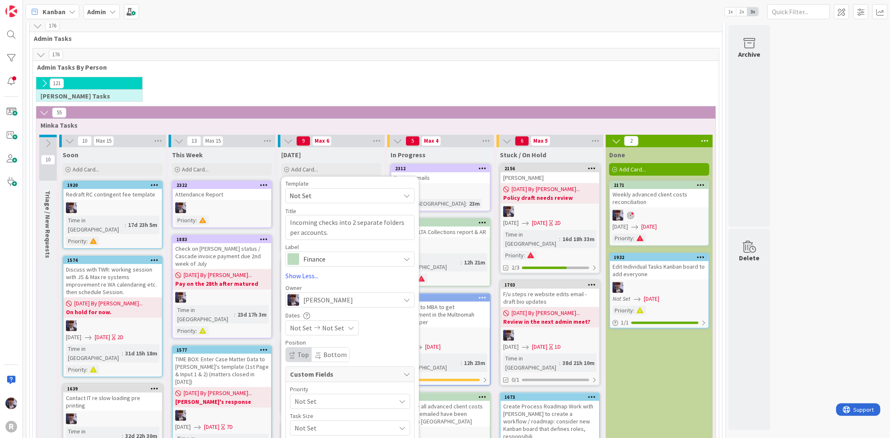
scroll to position [98, 0]
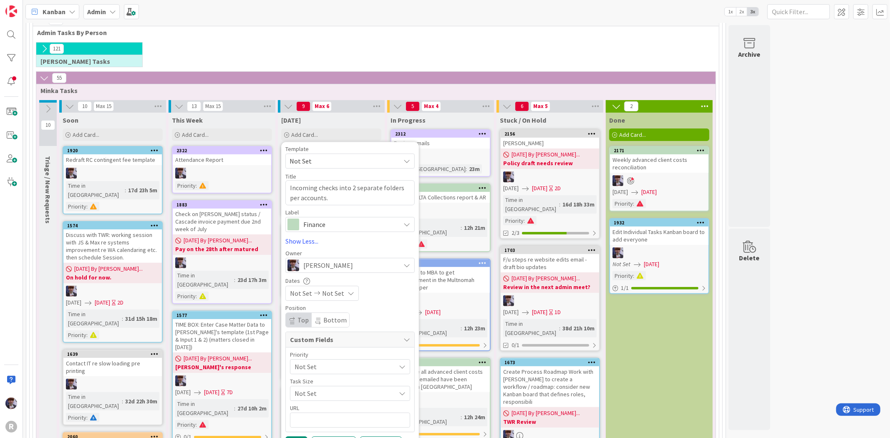
click at [306, 369] on span "Not Set" at bounding box center [342, 367] width 97 height 12
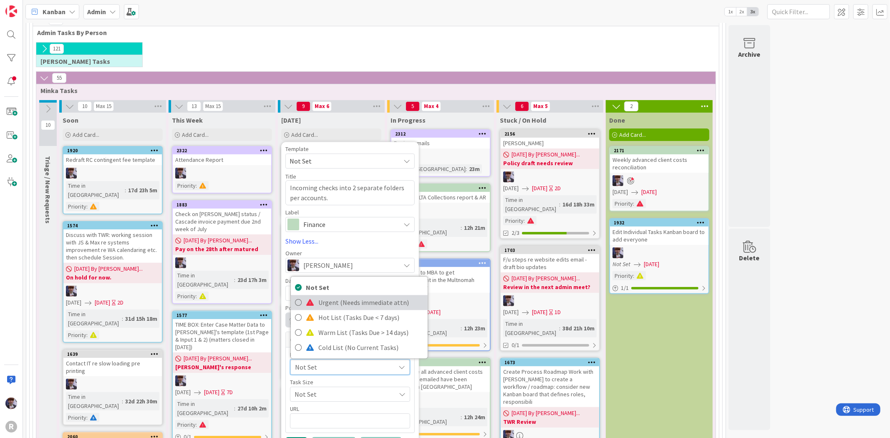
click at [314, 303] on span at bounding box center [310, 302] width 8 height 7
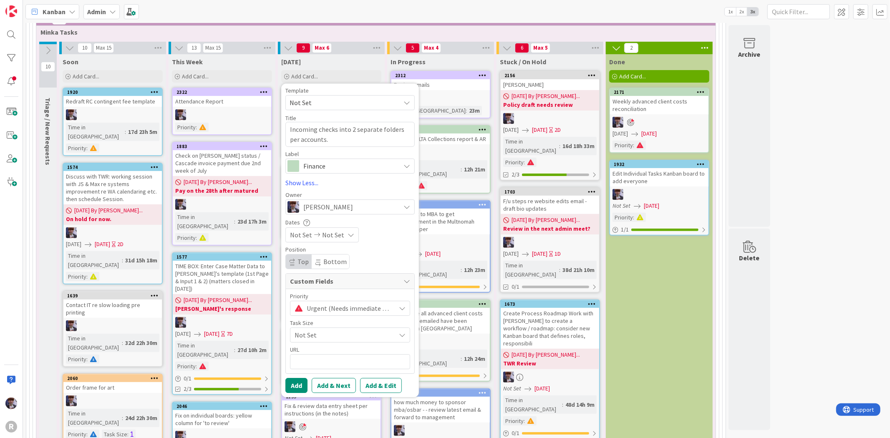
scroll to position [191, 0]
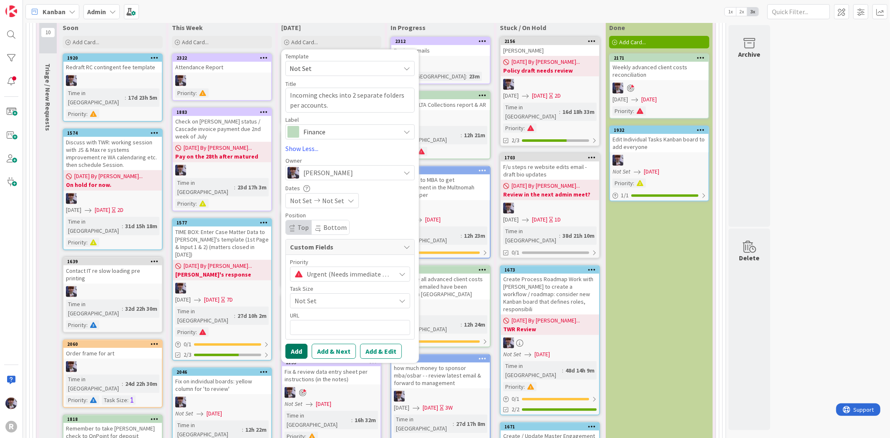
click at [291, 351] on button "Add" at bounding box center [296, 351] width 22 height 15
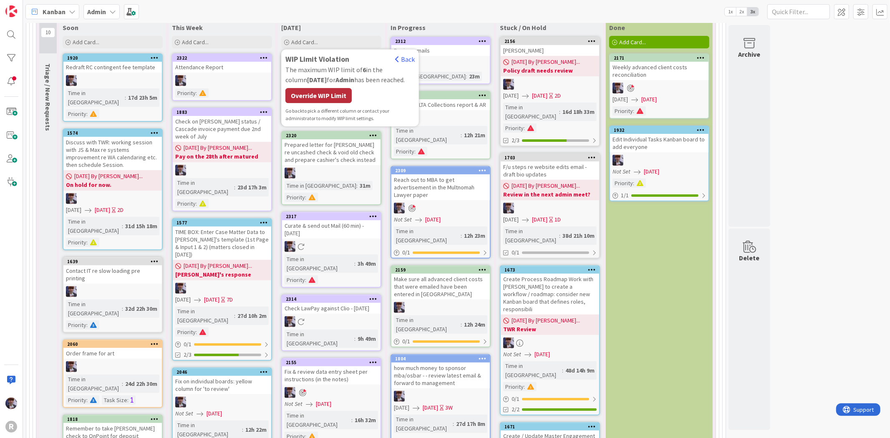
click at [314, 96] on div "Override WIP Limit" at bounding box center [318, 95] width 66 height 15
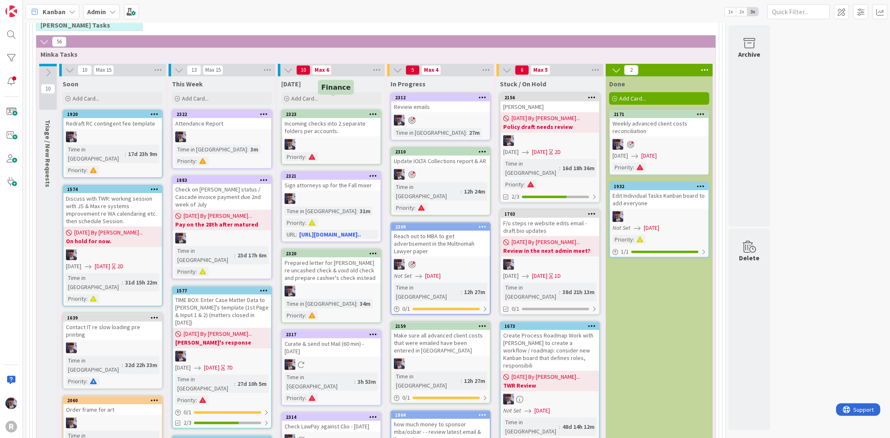
scroll to position [98, 0]
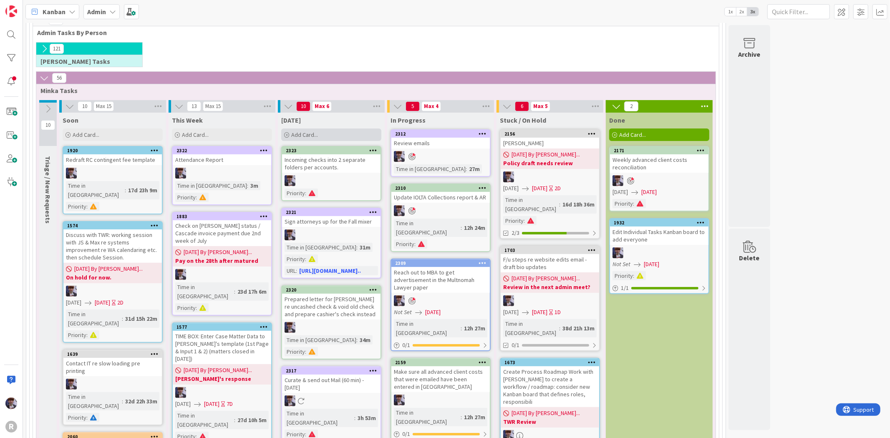
click at [311, 131] on span "Add Card..." at bounding box center [304, 135] width 27 height 8
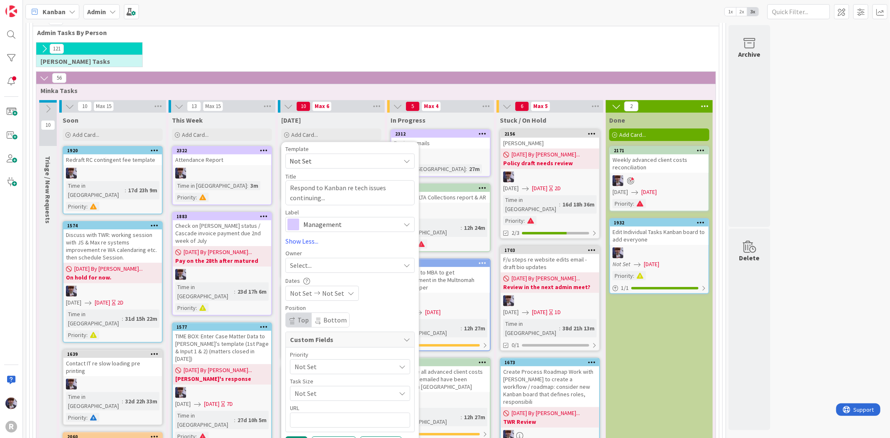
click at [347, 219] on span "Management" at bounding box center [349, 225] width 93 height 12
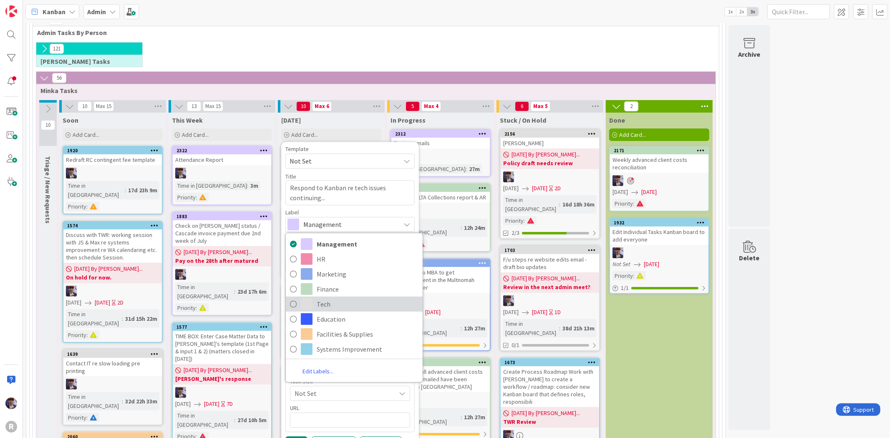
click at [330, 307] on span "Tech" at bounding box center [368, 304] width 102 height 13
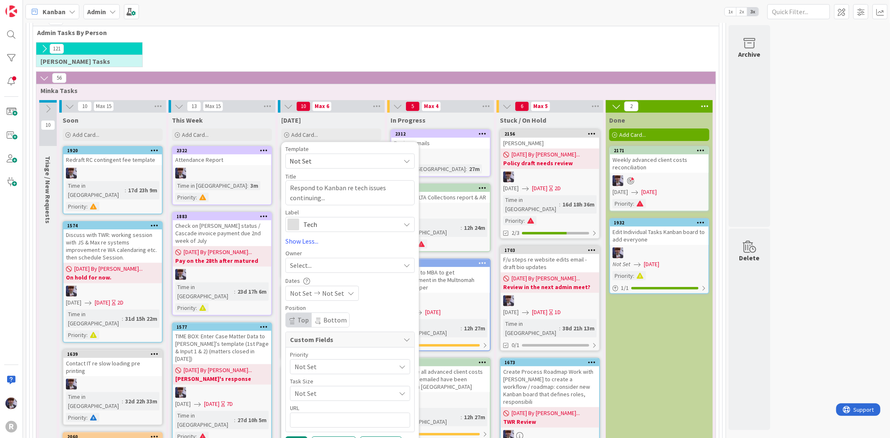
click at [315, 273] on div "Select..." at bounding box center [349, 265] width 129 height 15
click at [324, 332] on span "[PERSON_NAME]" at bounding box center [337, 335] width 40 height 13
click at [300, 364] on span "Not Set" at bounding box center [342, 367] width 97 height 12
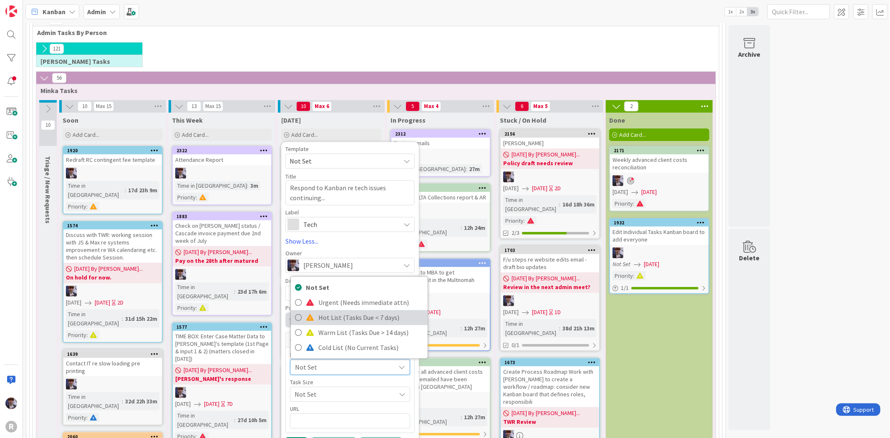
click at [314, 319] on link "Hot List (Tasks Due < 7 days)" at bounding box center [359, 317] width 137 height 15
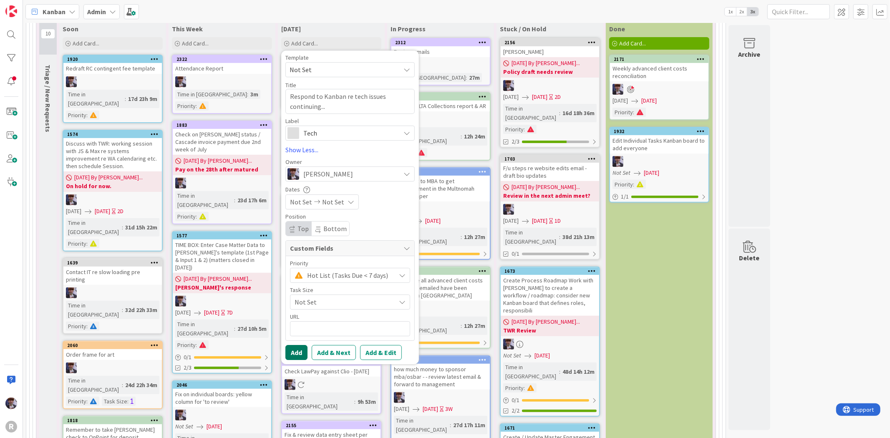
scroll to position [191, 0]
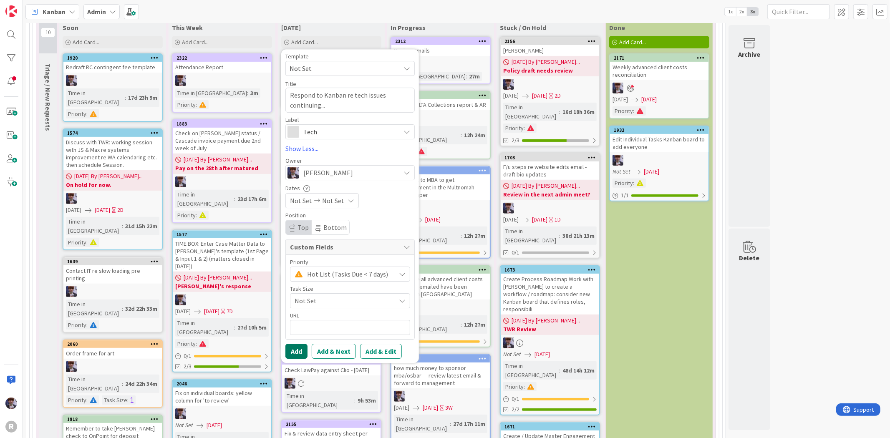
click at [302, 351] on button "Add" at bounding box center [296, 351] width 22 height 15
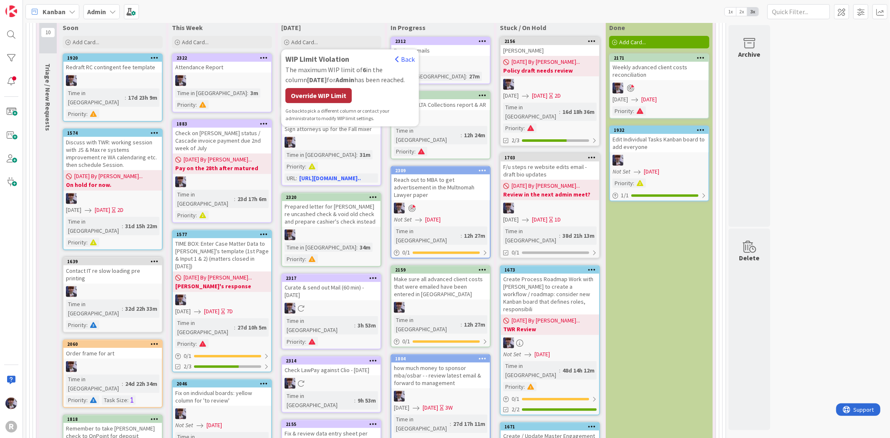
click at [329, 93] on div "Override WIP Limit" at bounding box center [318, 95] width 66 height 15
